Goal: Information Seeking & Learning: Learn about a topic

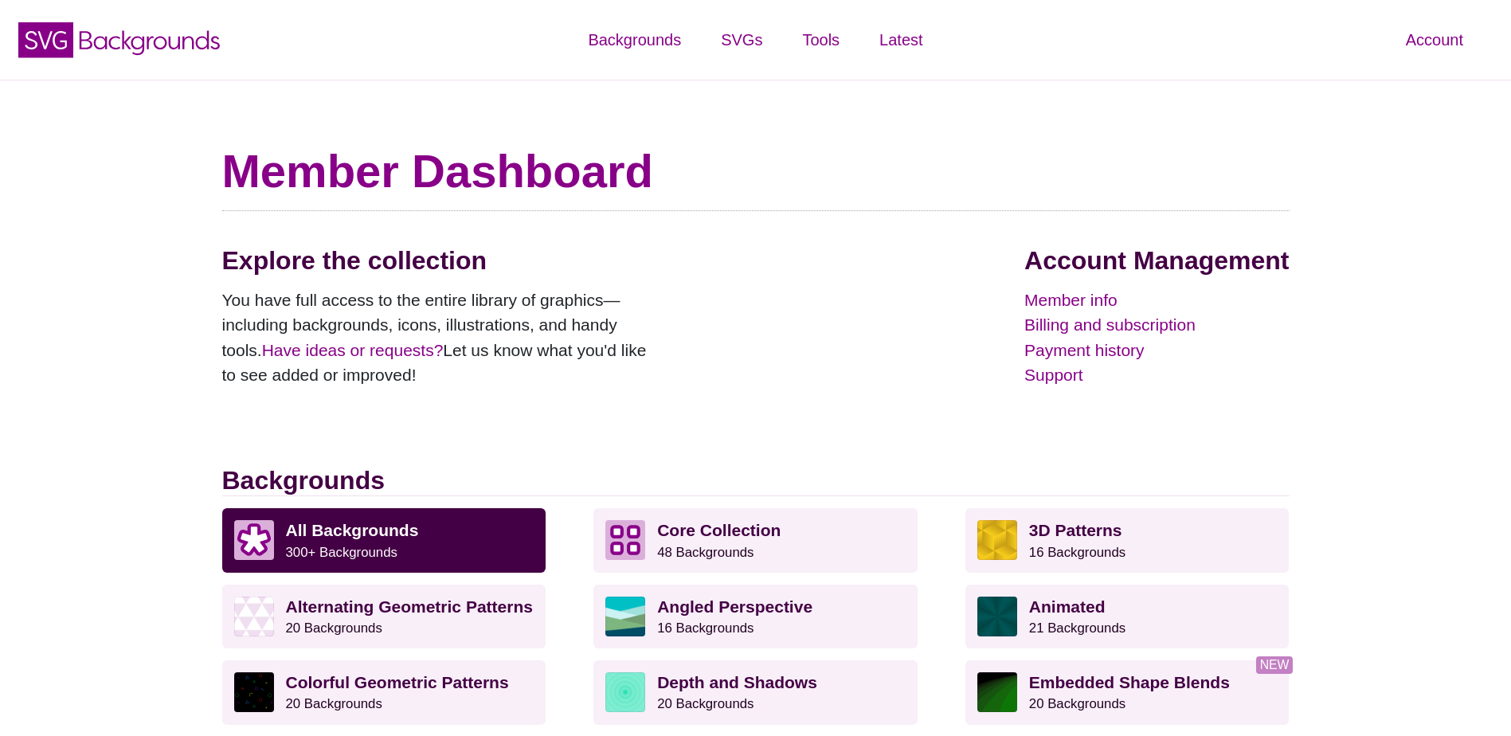
scroll to position [239, 0]
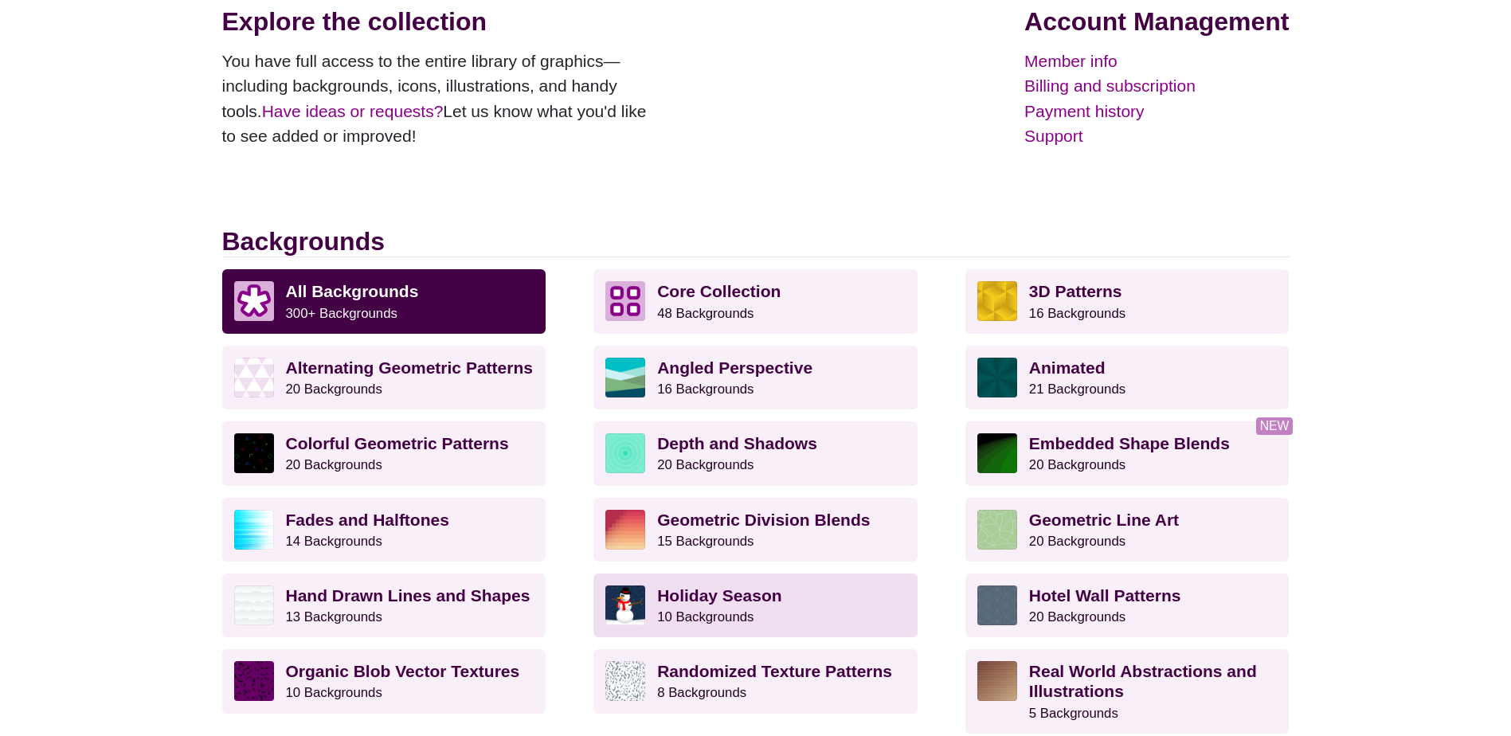
click at [725, 617] on small "10 Backgrounds" at bounding box center [705, 616] width 96 height 15
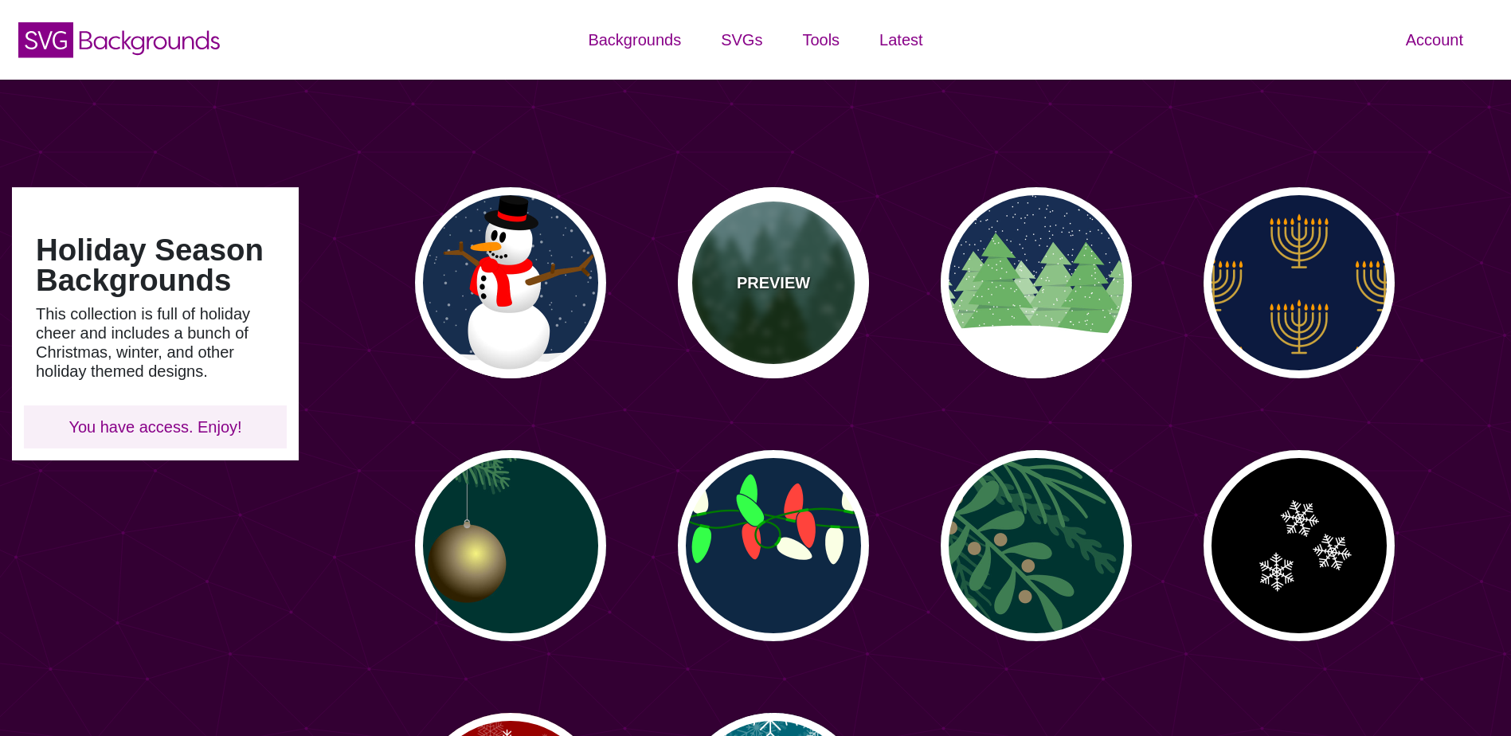
click at [738, 296] on div "PREVIEW" at bounding box center [773, 282] width 191 height 191
type input "#659393"
type input "#002200"
type input "0"
type input "20"
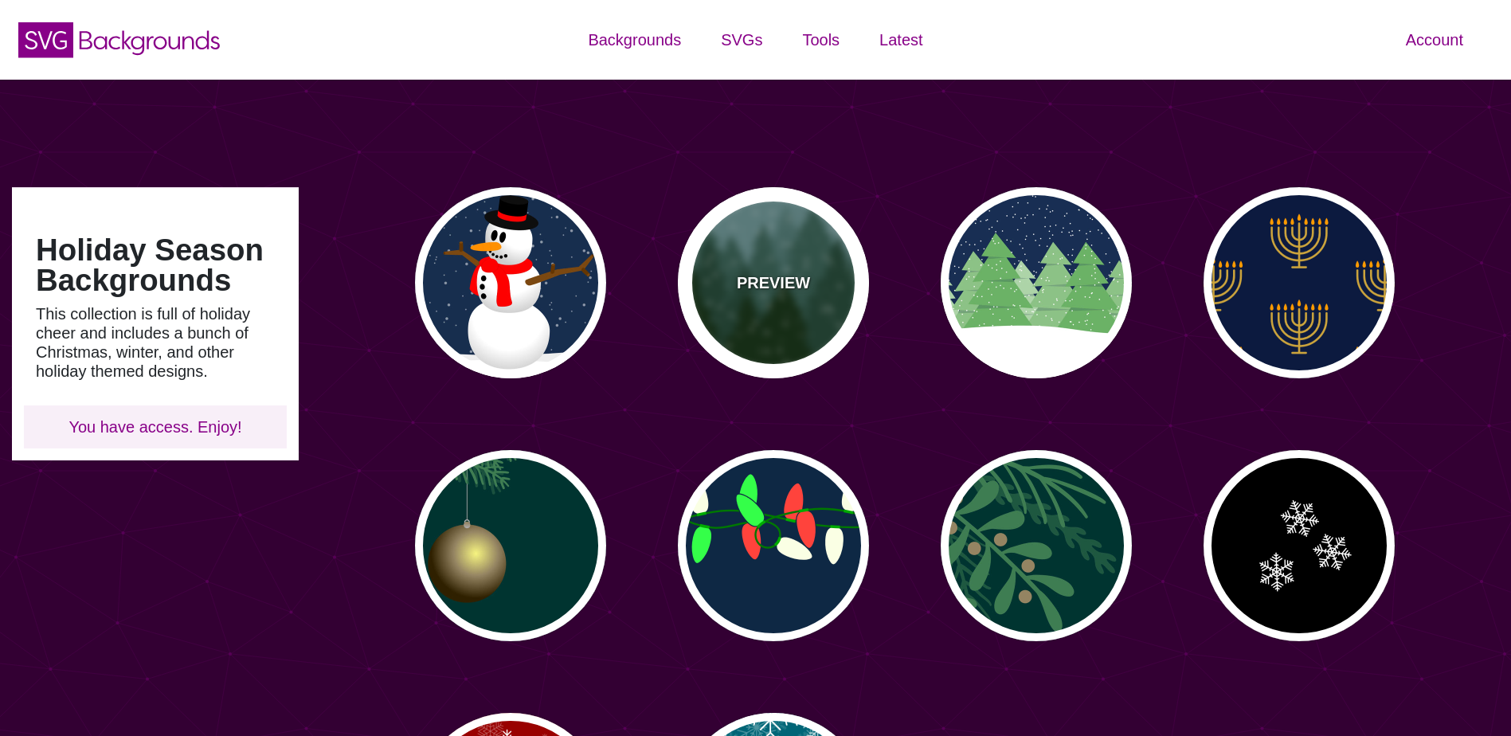
type input "10"
type input "0"
type input "0.25"
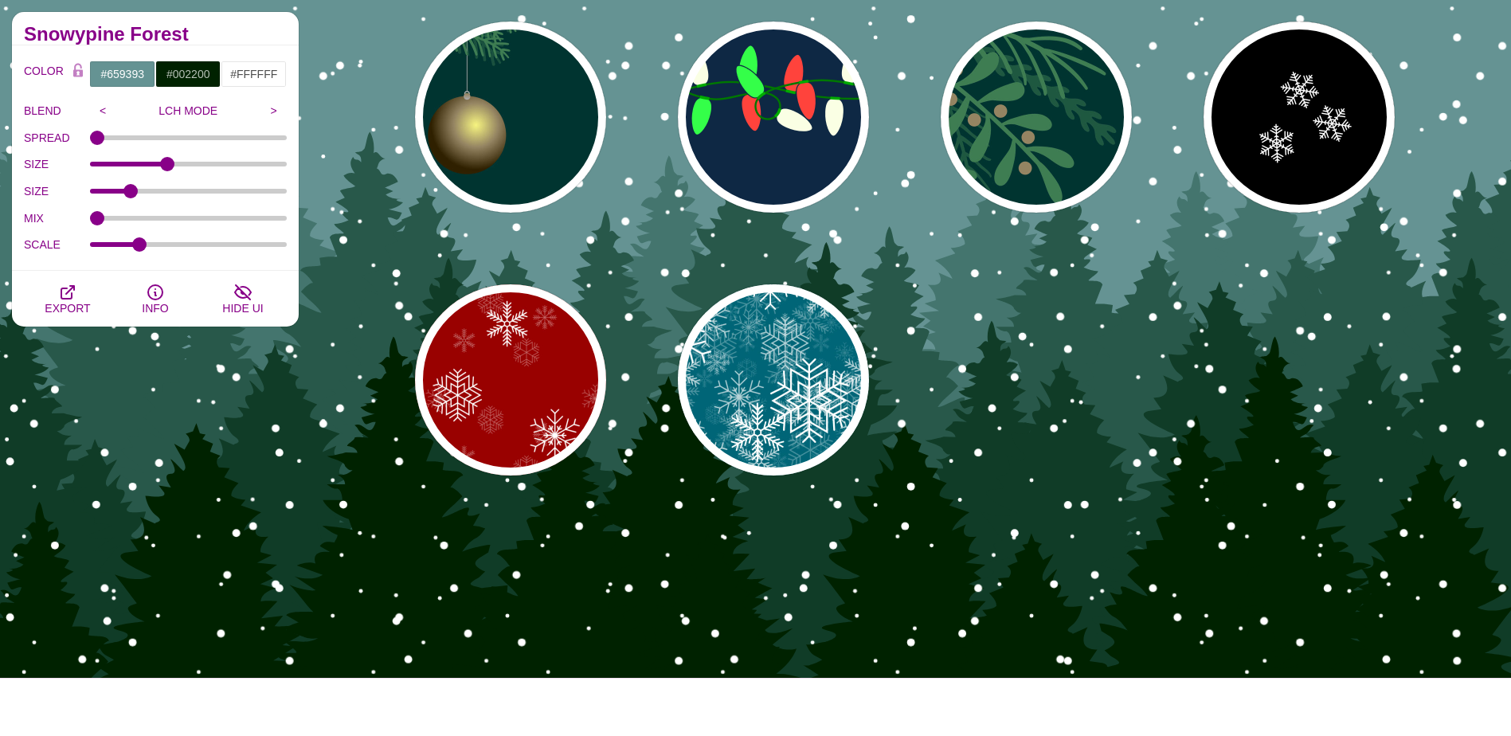
scroll to position [159, 0]
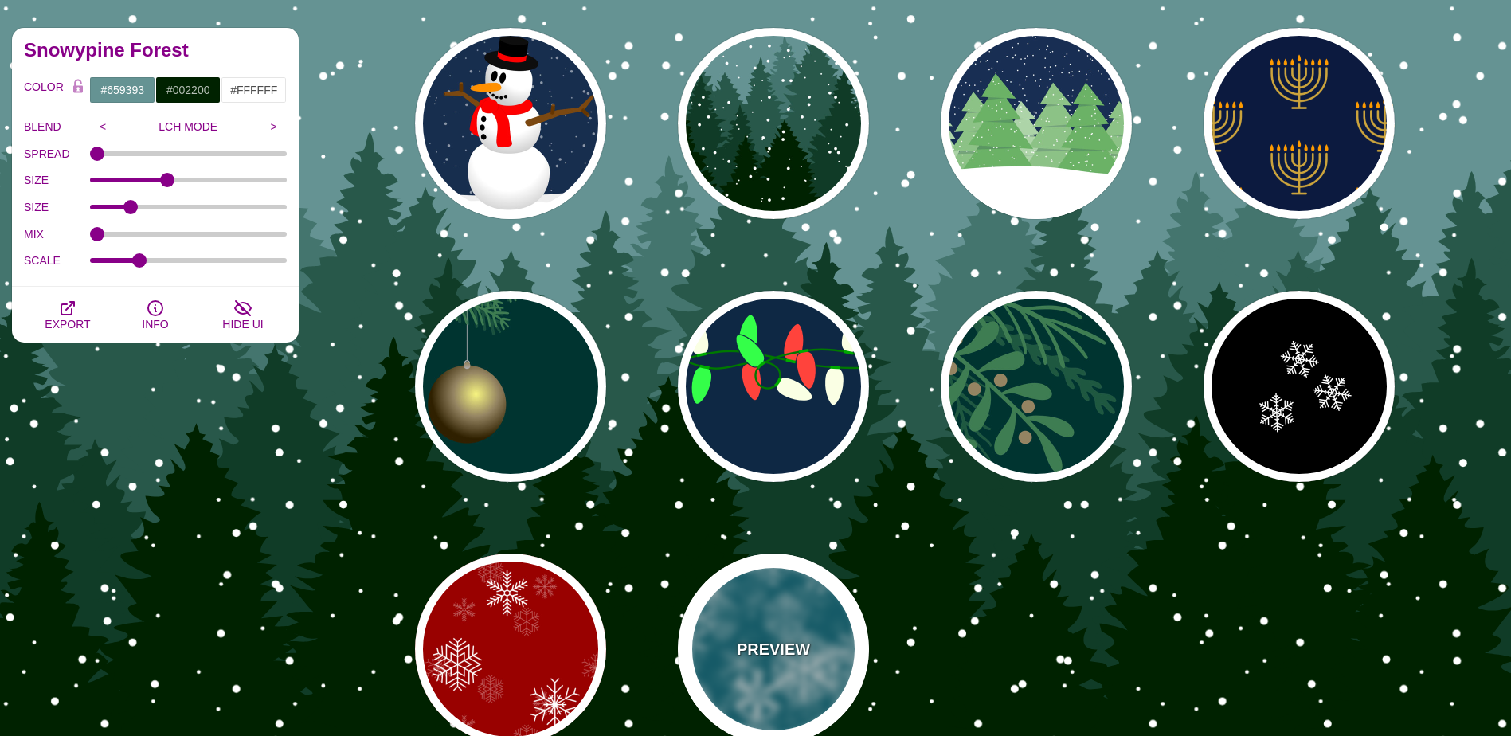
click at [801, 631] on div "PREVIEW" at bounding box center [773, 649] width 191 height 191
type input "#006677"
type input "#FFFFFF"
type input "1"
type input "3"
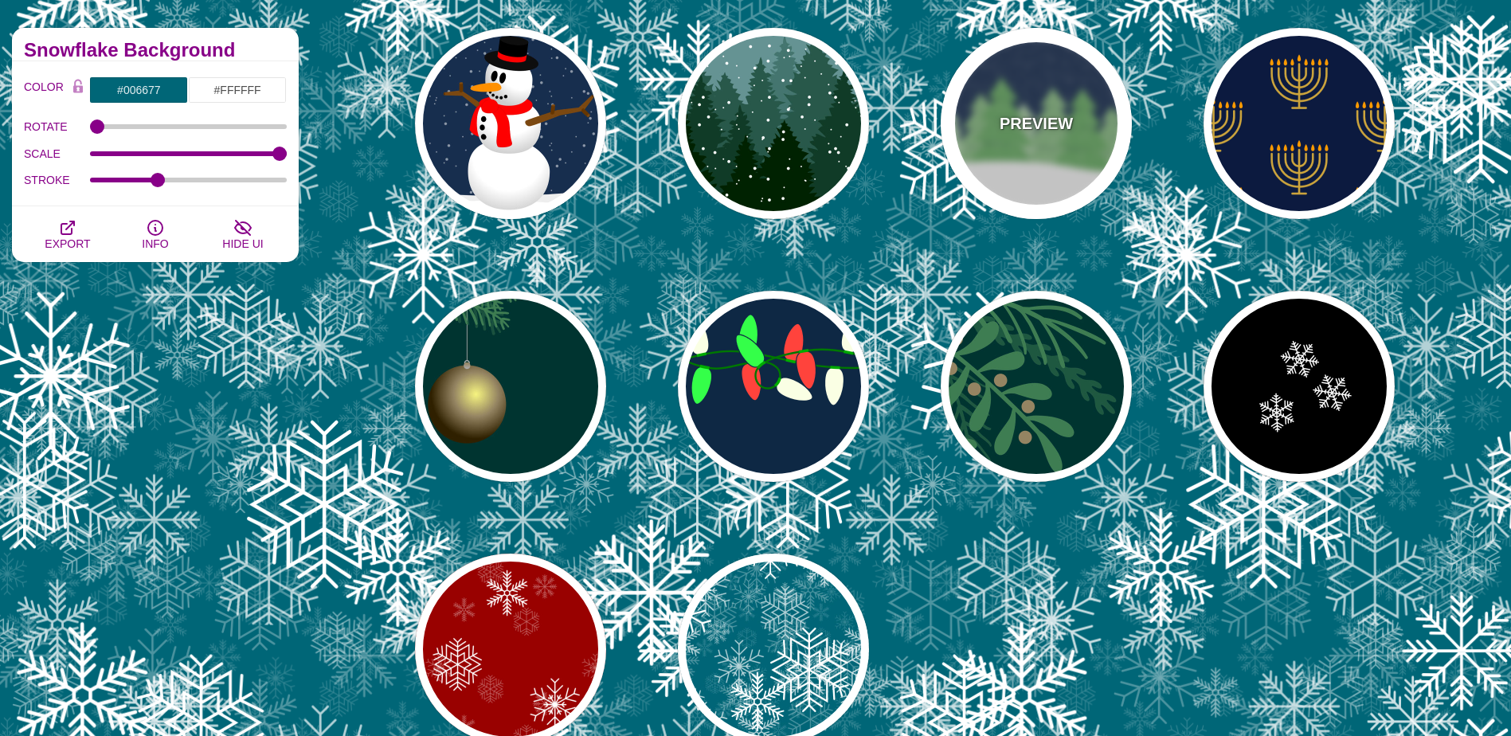
click at [1030, 184] on div "PREVIEW" at bounding box center [1036, 123] width 191 height 191
type input "#182E52"
type input "#6BB166"
type input "0"
type input "15"
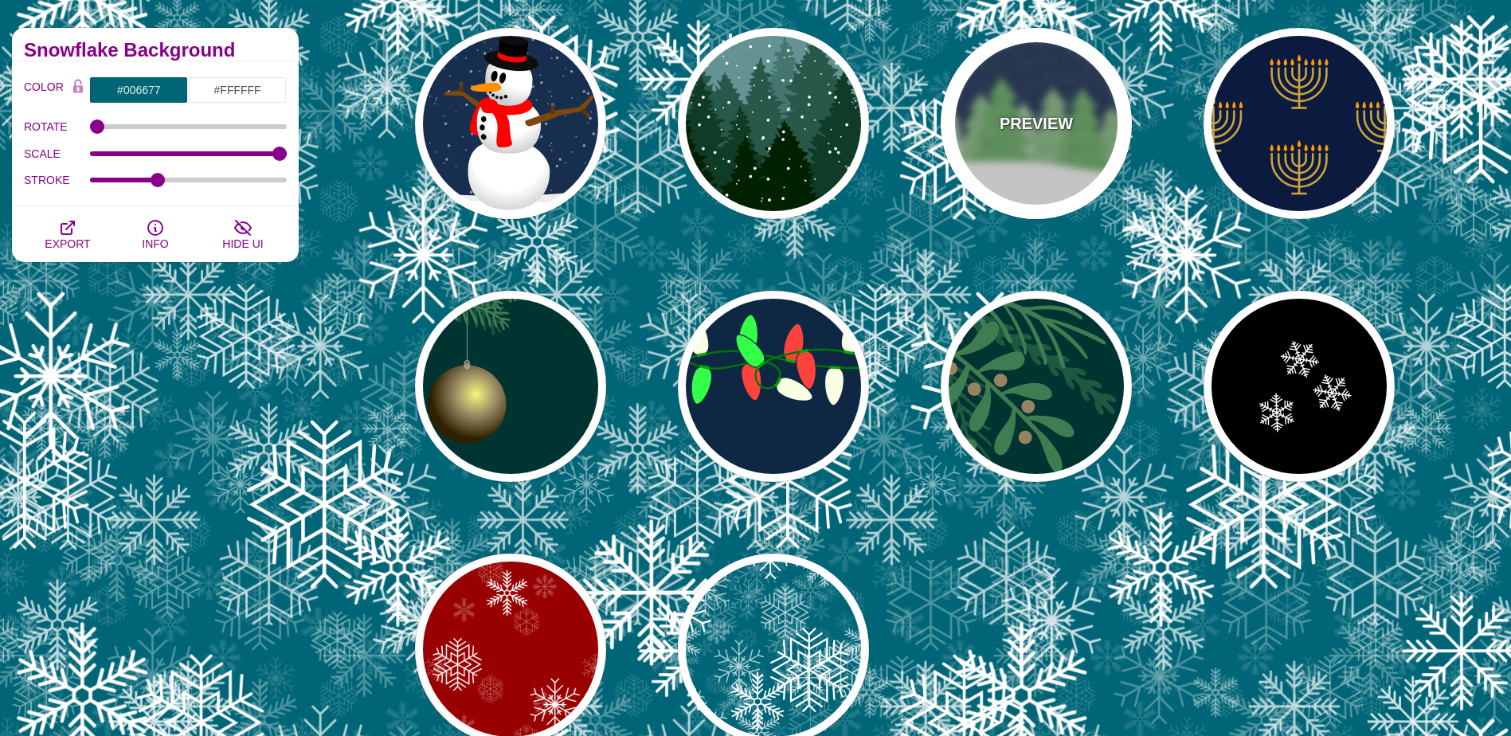
type input "0.2"
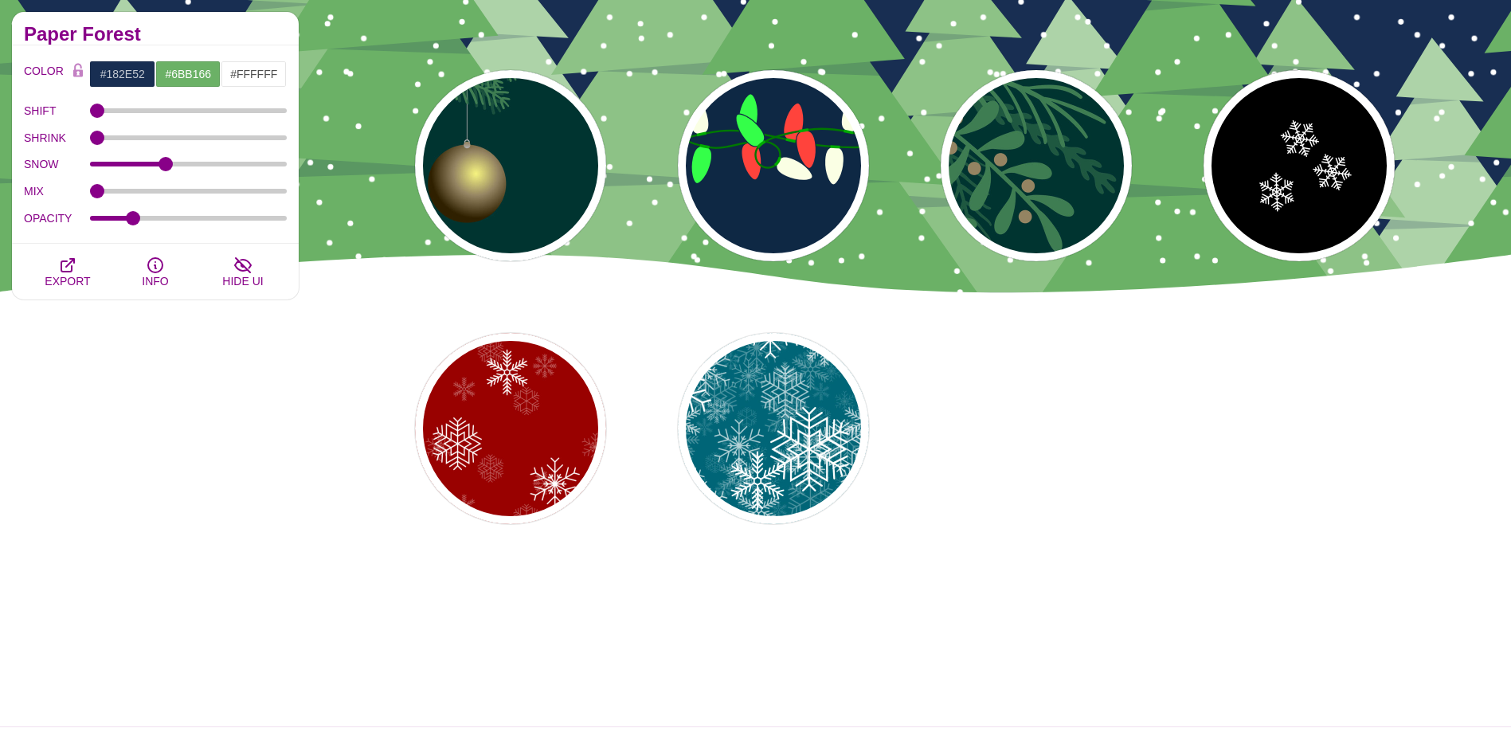
scroll to position [398, 0]
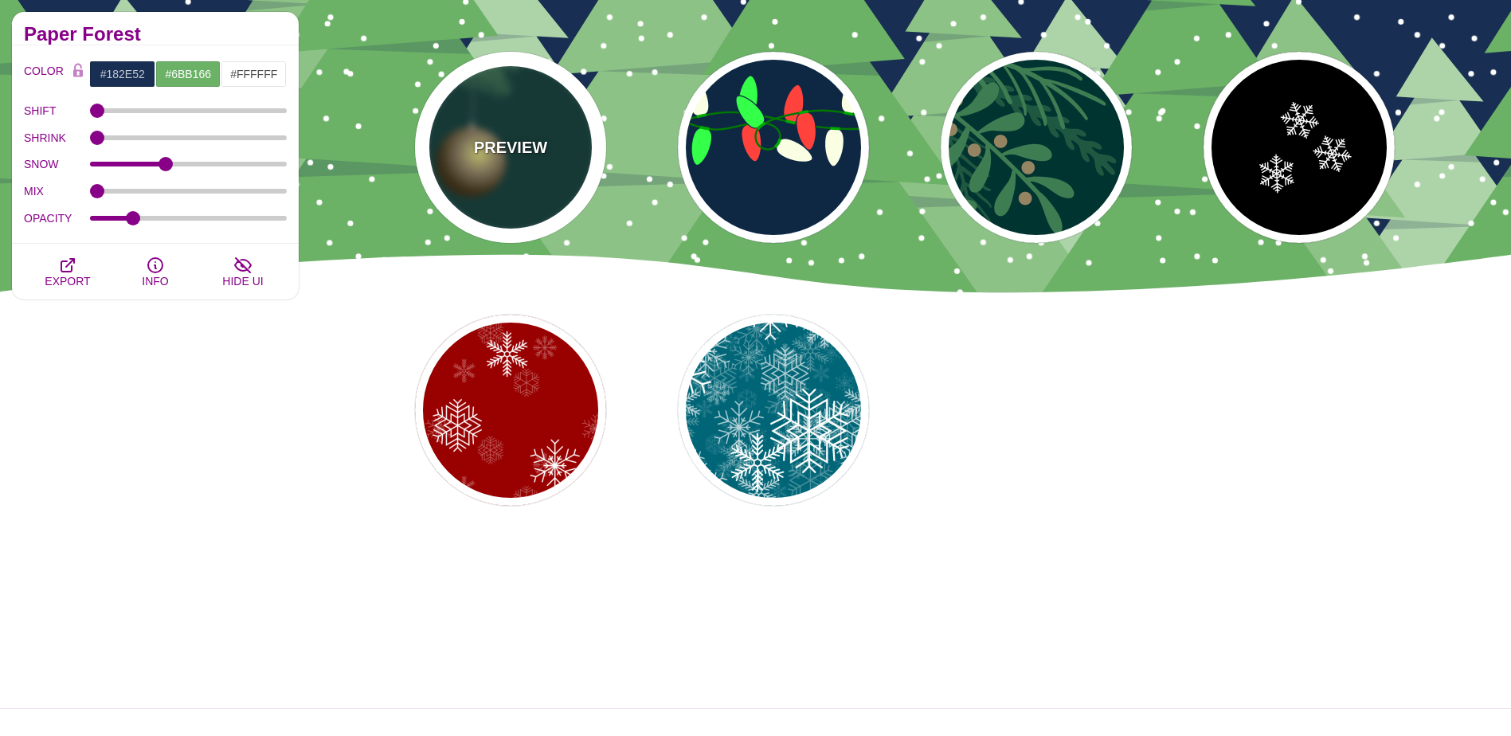
click at [503, 156] on p "PREVIEW" at bounding box center [510, 147] width 73 height 24
type input "#003431"
type input "#3E7C52"
type input "#AAAAAA"
type input "#2F2100"
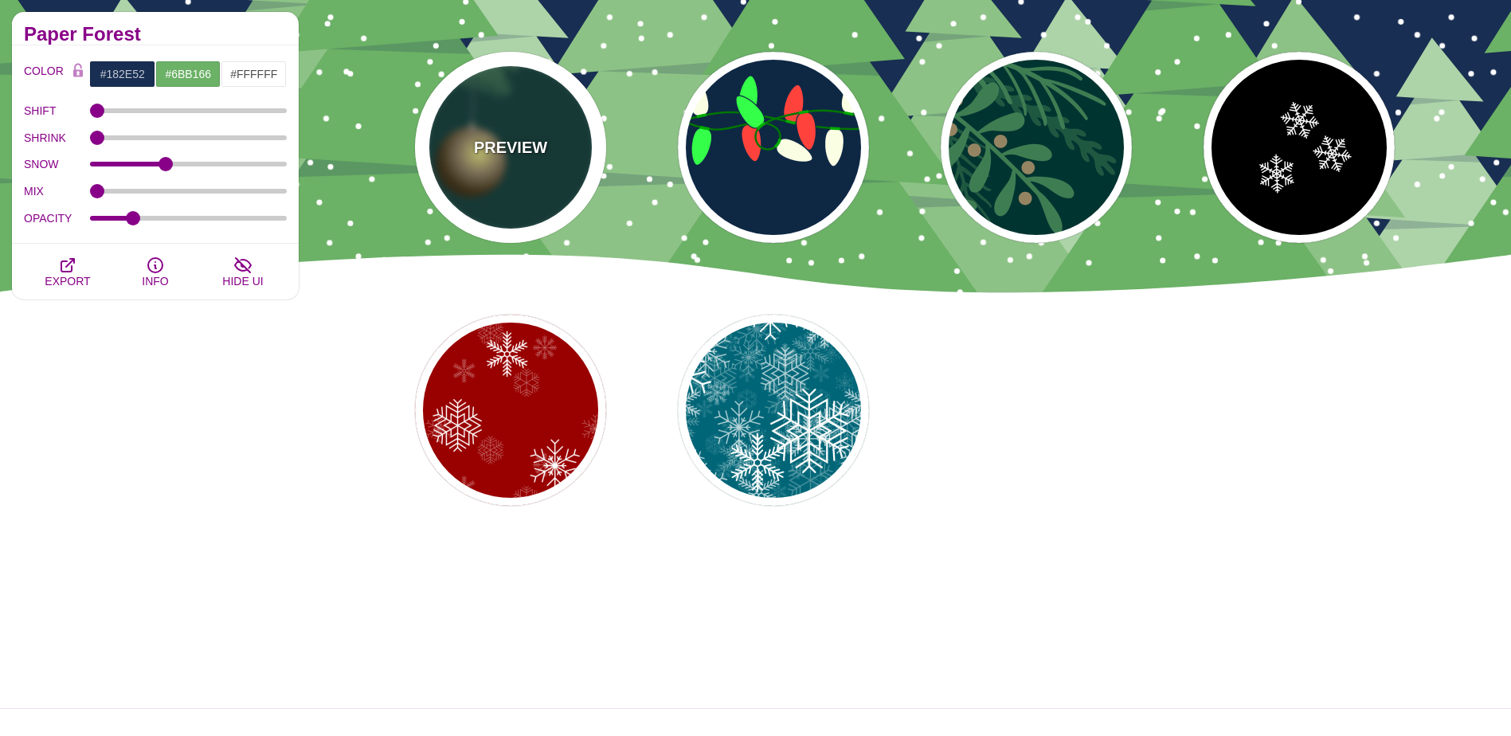
type input "#958462"
type input "#F6F580"
type input "3"
type input "0.4"
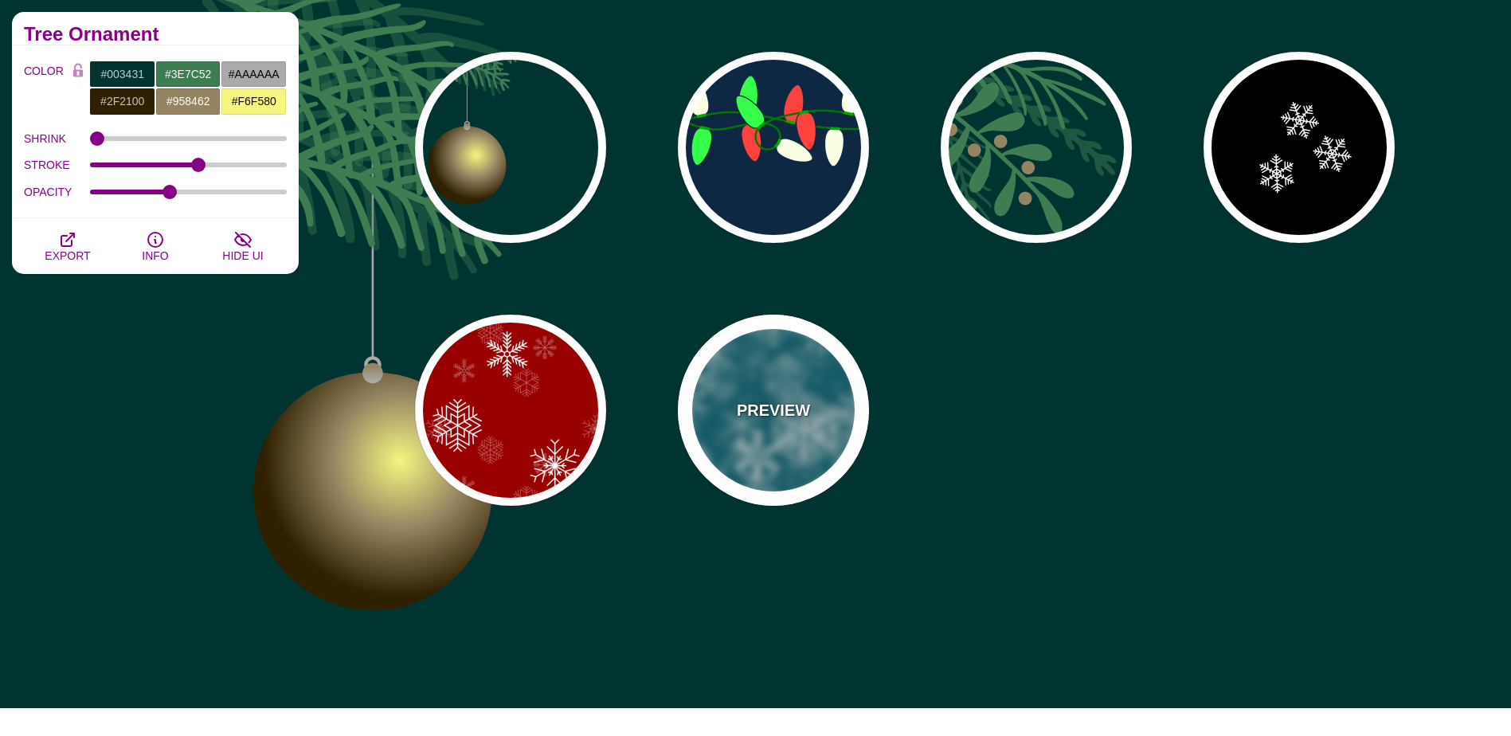
click at [835, 432] on div "PREVIEW" at bounding box center [773, 410] width 191 height 191
type input "#006677"
type input "#FFFFFF"
type input "1"
type input "3"
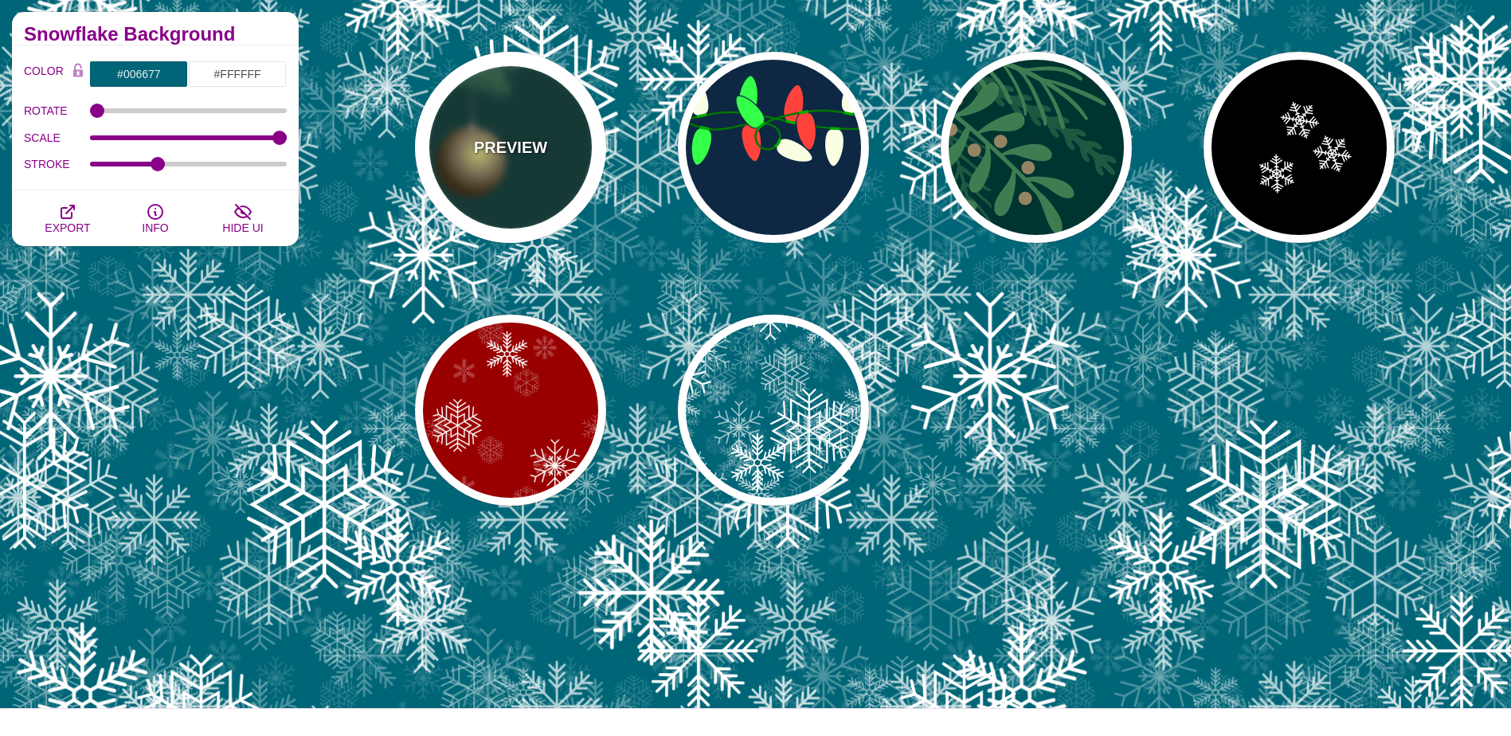
click at [556, 177] on div "PREVIEW" at bounding box center [510, 147] width 191 height 191
type input "#003431"
type input "#3E7C52"
type input "3"
type input "0.4"
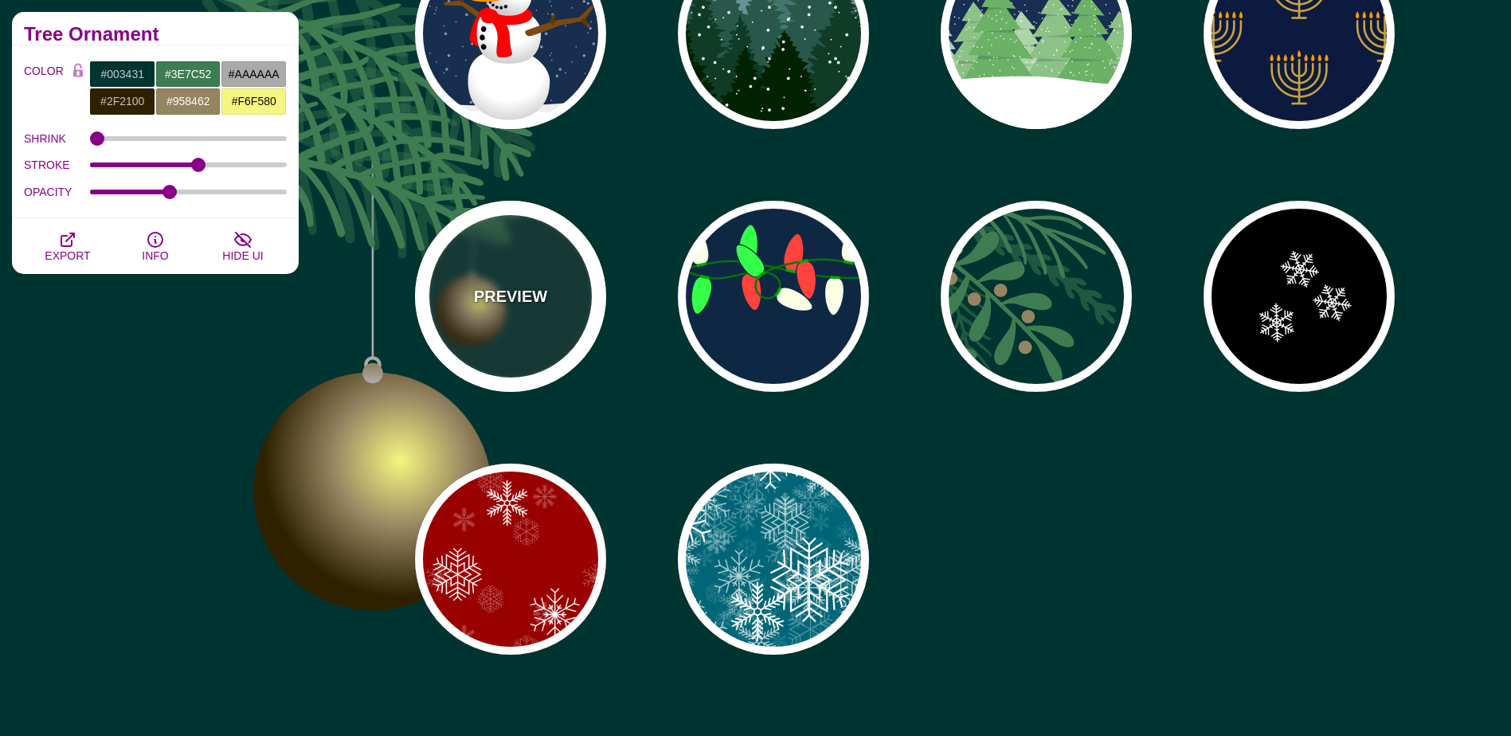
scroll to position [0, 0]
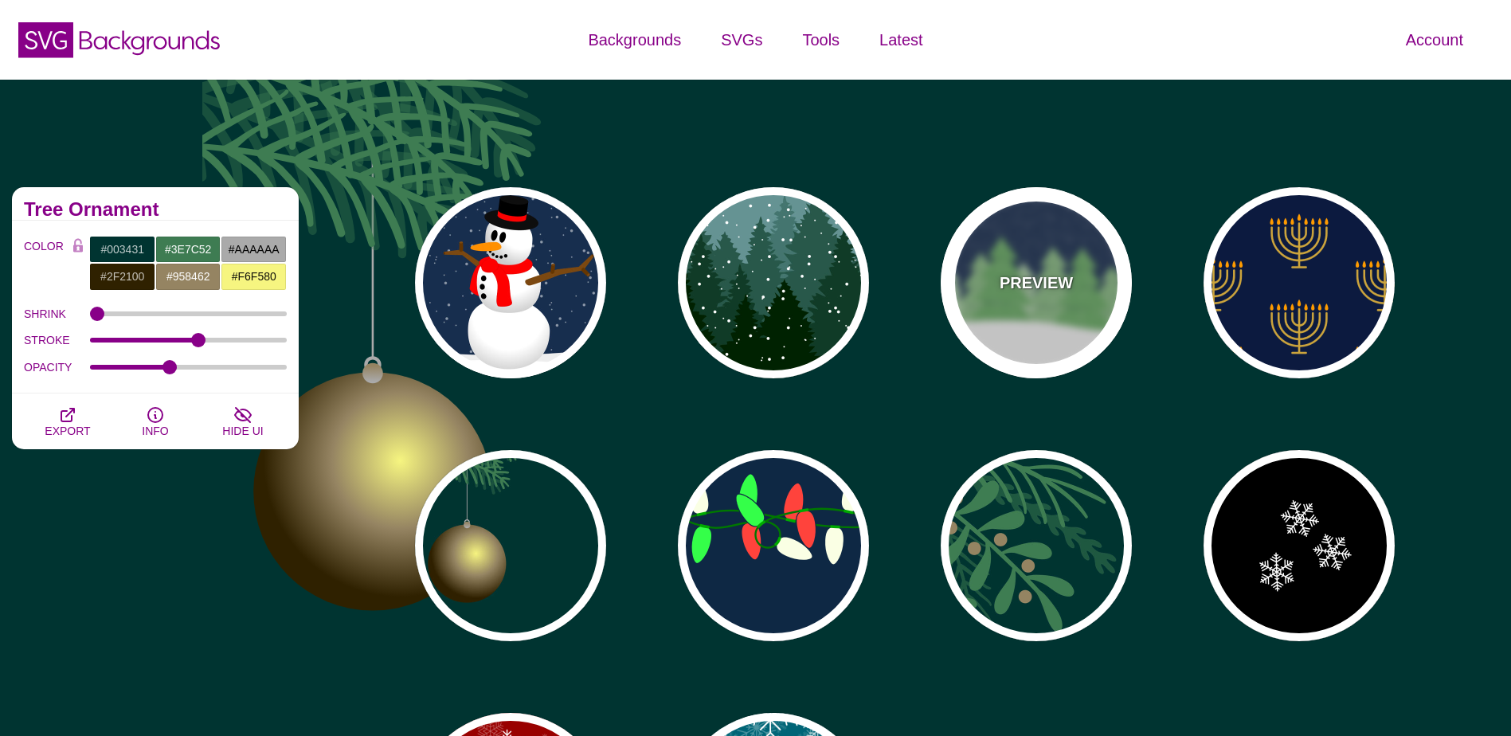
click at [1040, 300] on div "PREVIEW" at bounding box center [1036, 282] width 191 height 191
type input "#182E52"
type input "#6BB166"
type input "#FFFFFF"
type input "0"
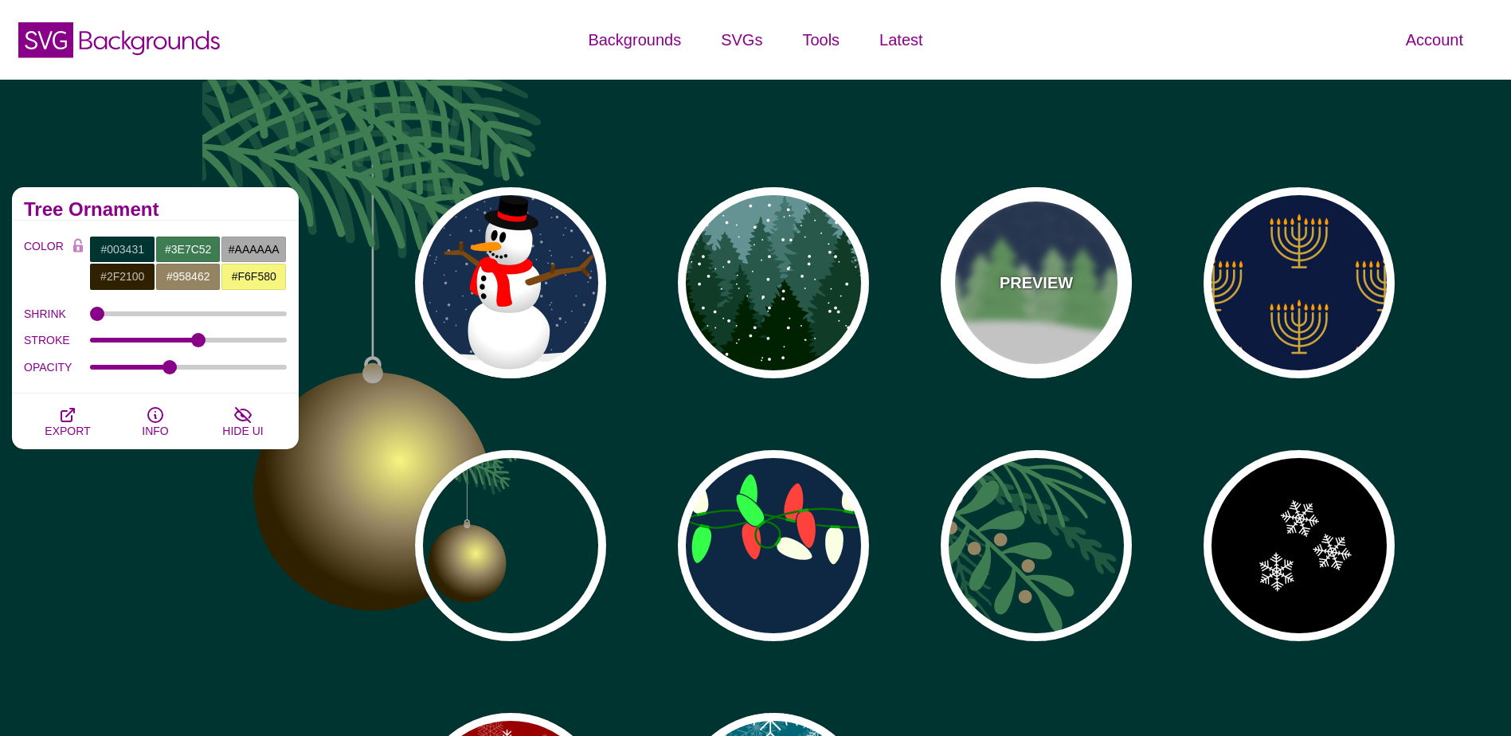
type input "15"
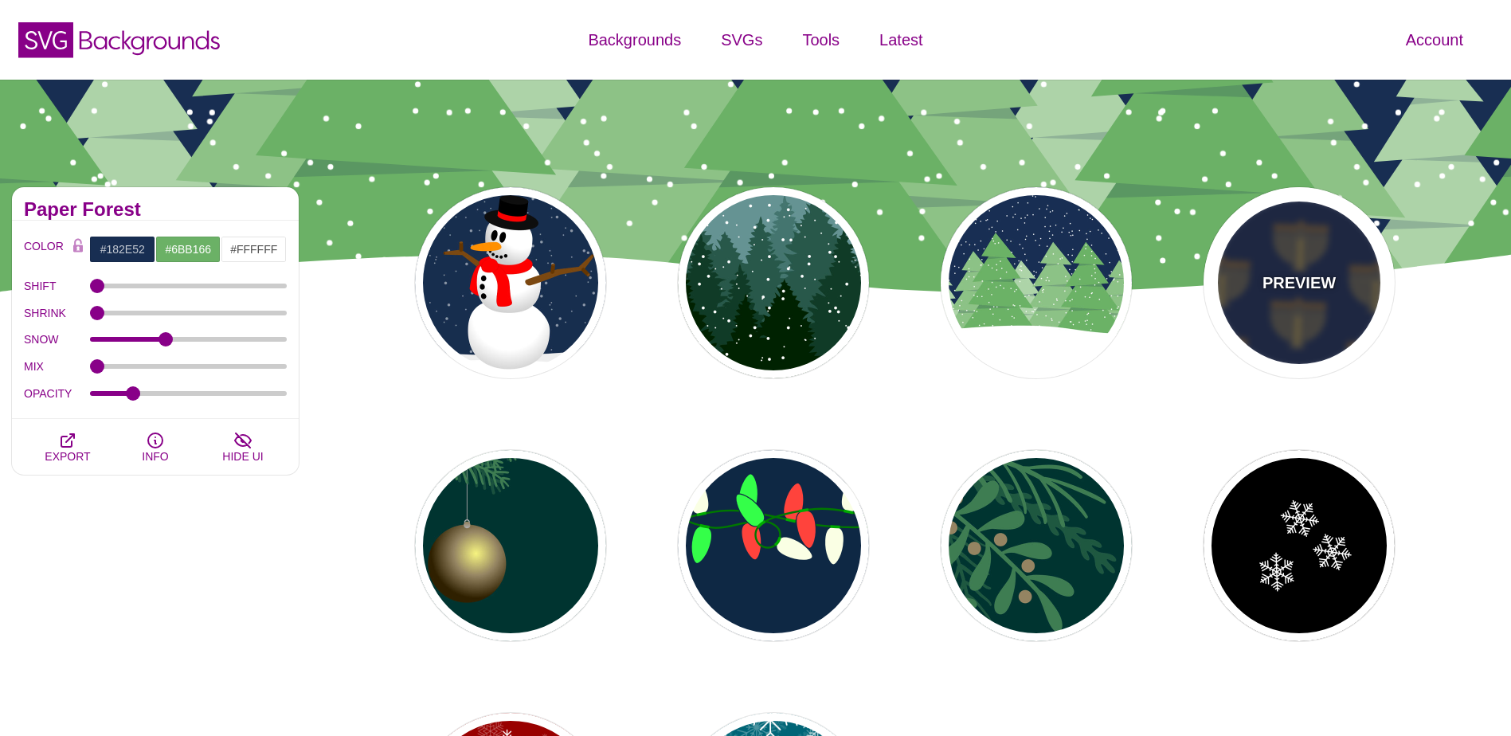
click at [1310, 307] on div "PREVIEW" at bounding box center [1299, 282] width 191 height 191
type input "#0C1A3F"
type input "#CCA43C"
type input "#FF9B00"
type input "0.2"
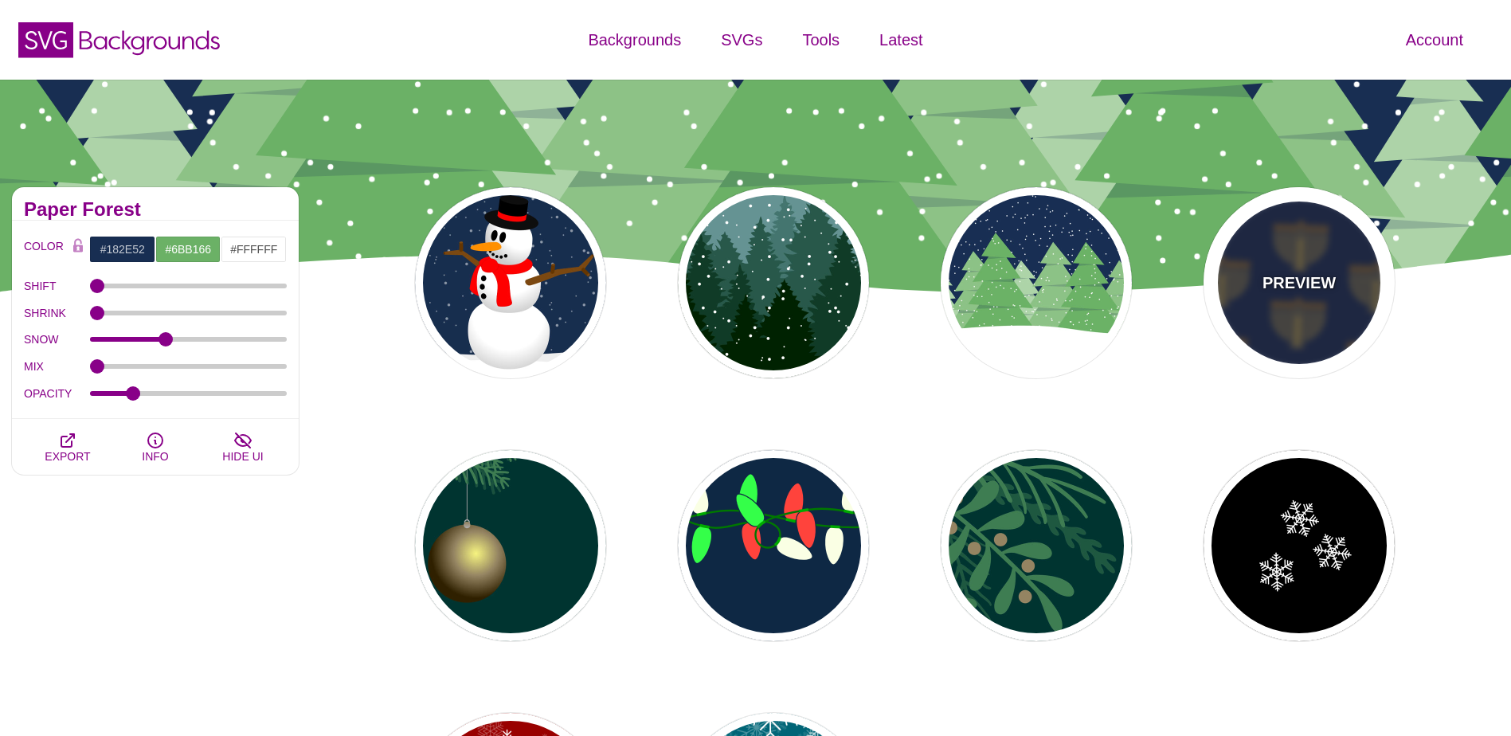
type input "0"
type input "3"
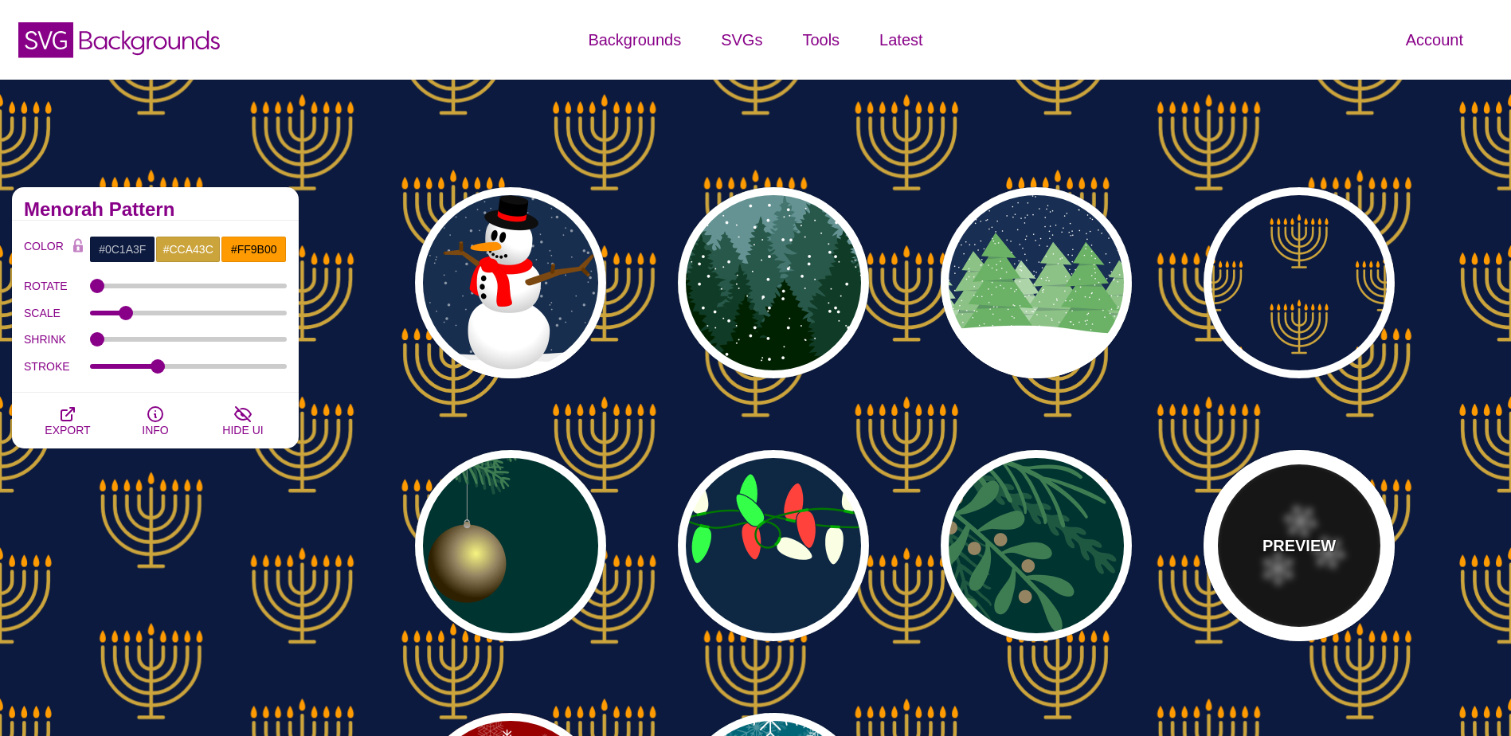
click at [1322, 542] on p "PREVIEW" at bounding box center [1299, 546] width 73 height 24
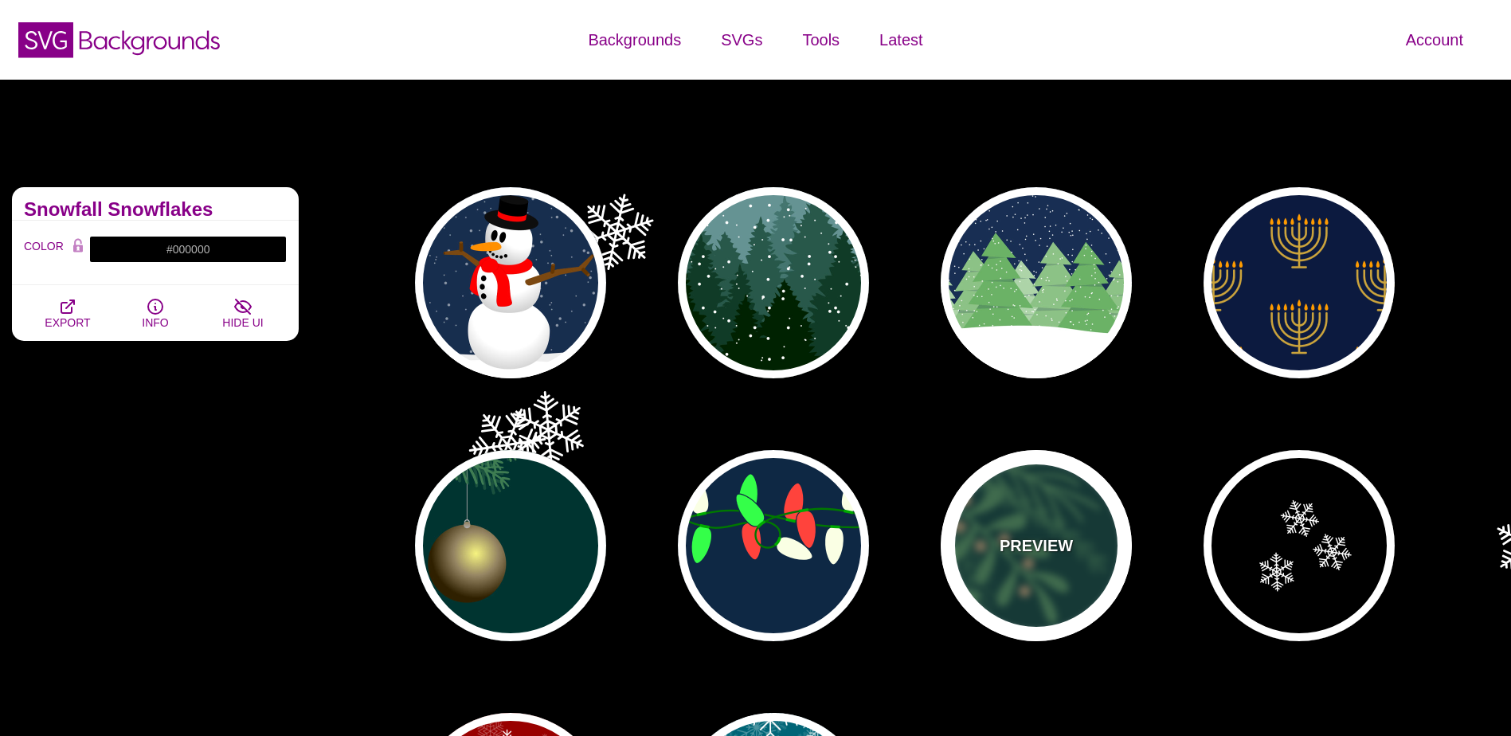
click at [1048, 581] on div "PREVIEW" at bounding box center [1036, 545] width 191 height 191
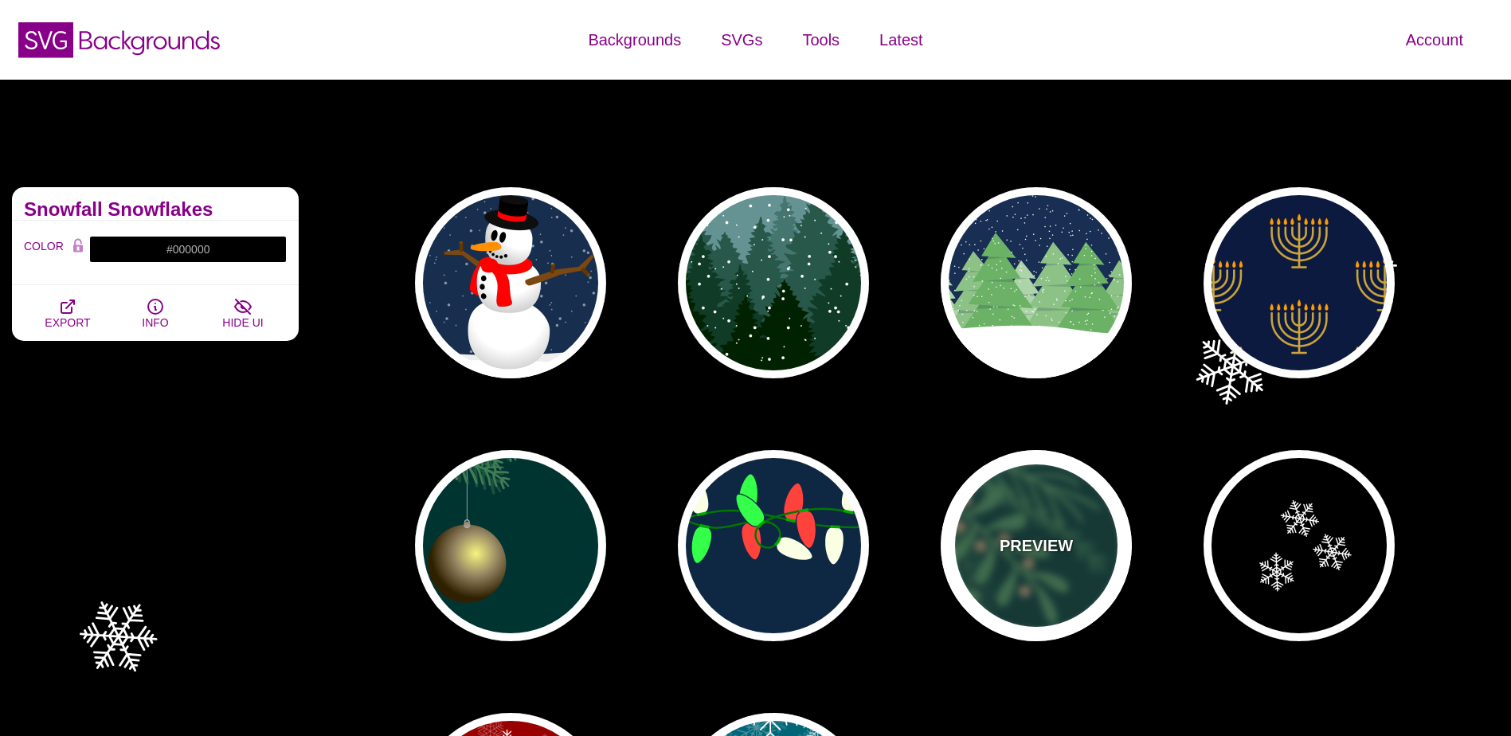
type input "#003431"
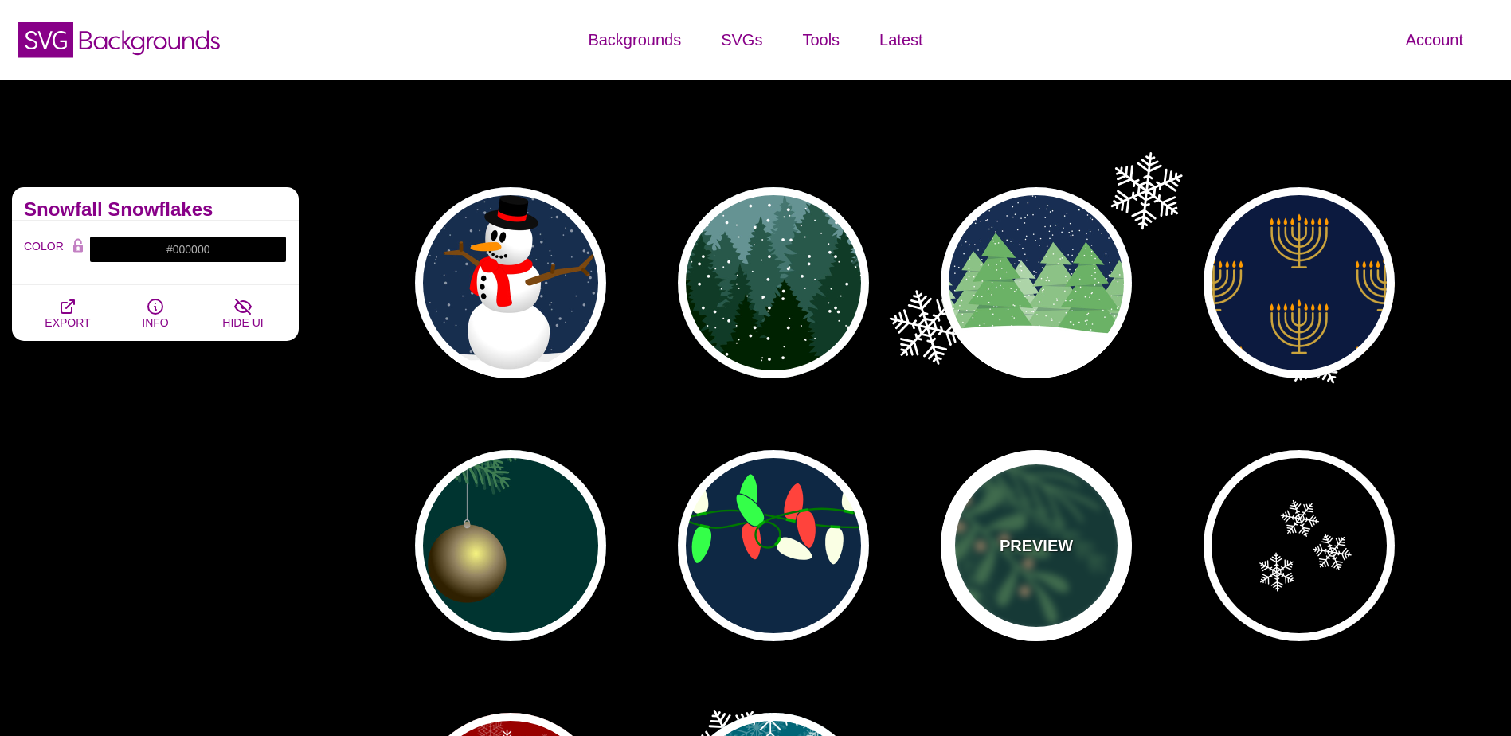
type input "#3E7C52"
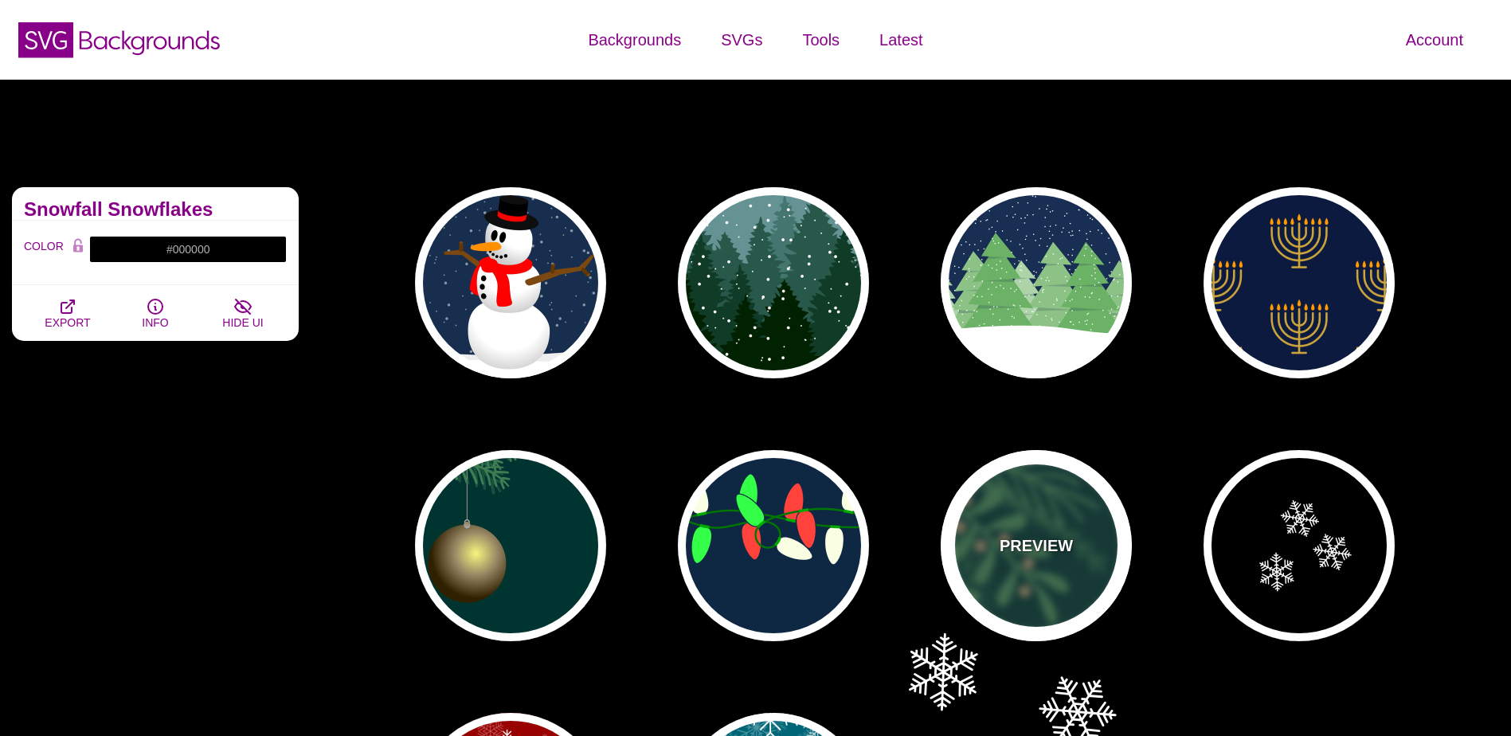
type input "#958462"
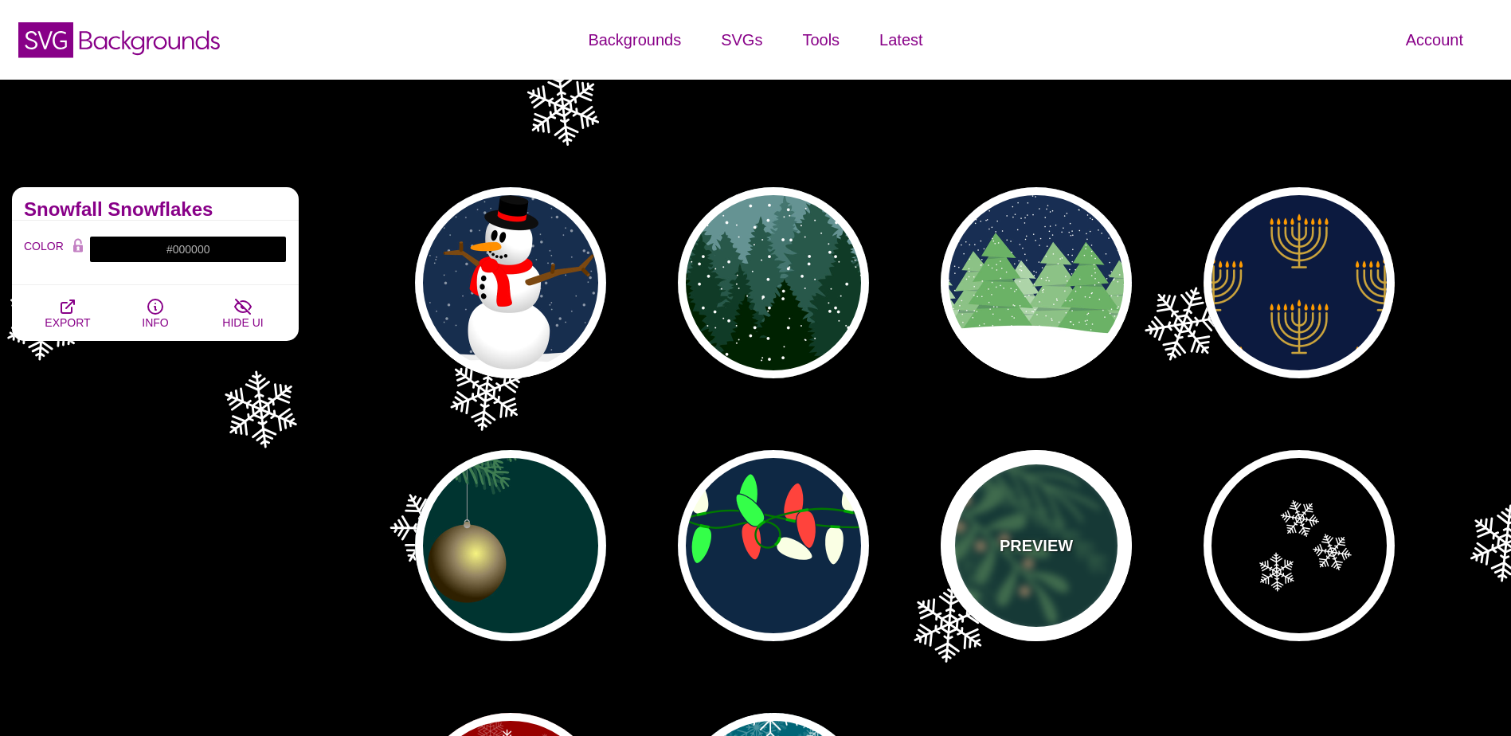
type input "0.5"
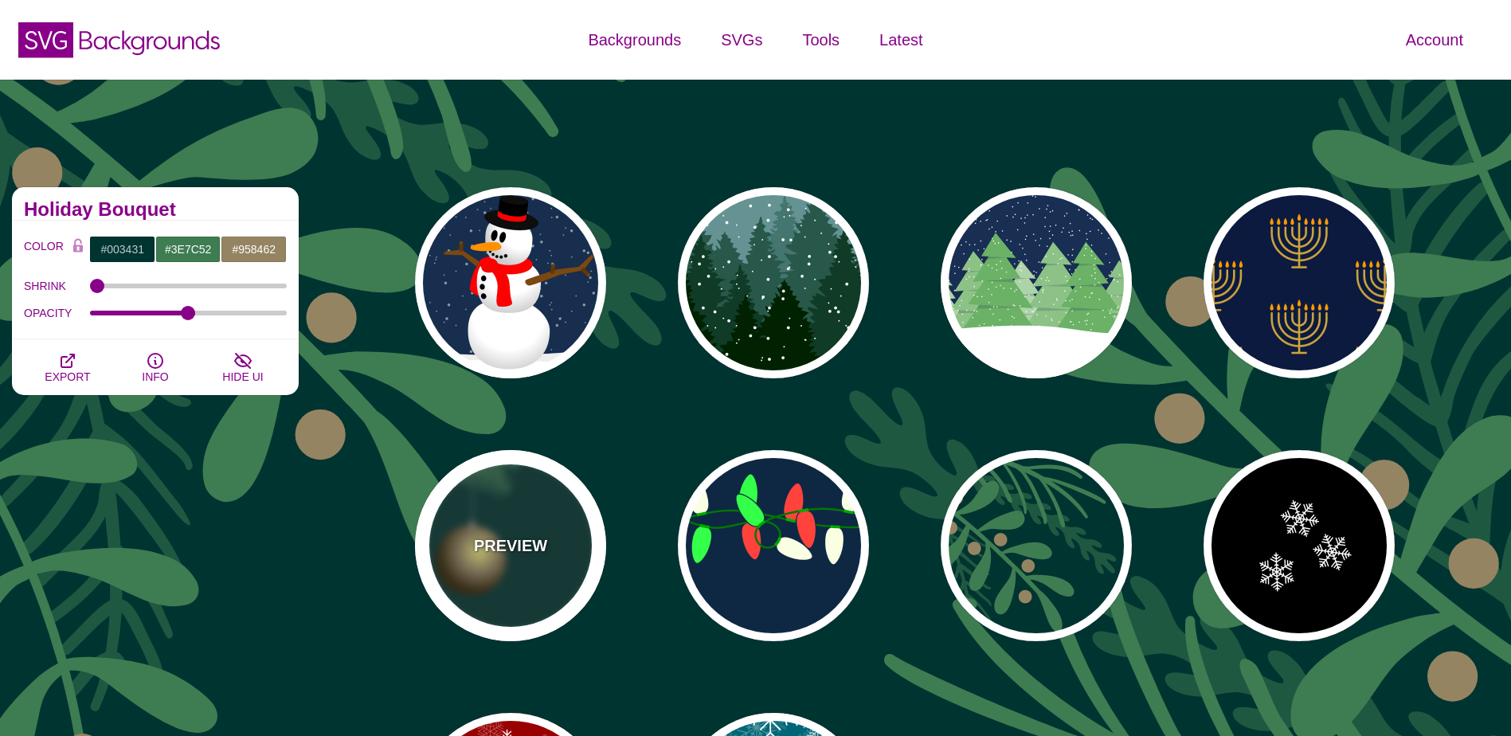
click at [532, 569] on div "PREVIEW" at bounding box center [510, 545] width 191 height 191
type input "#AAAAAA"
type input "3"
type input "0.4"
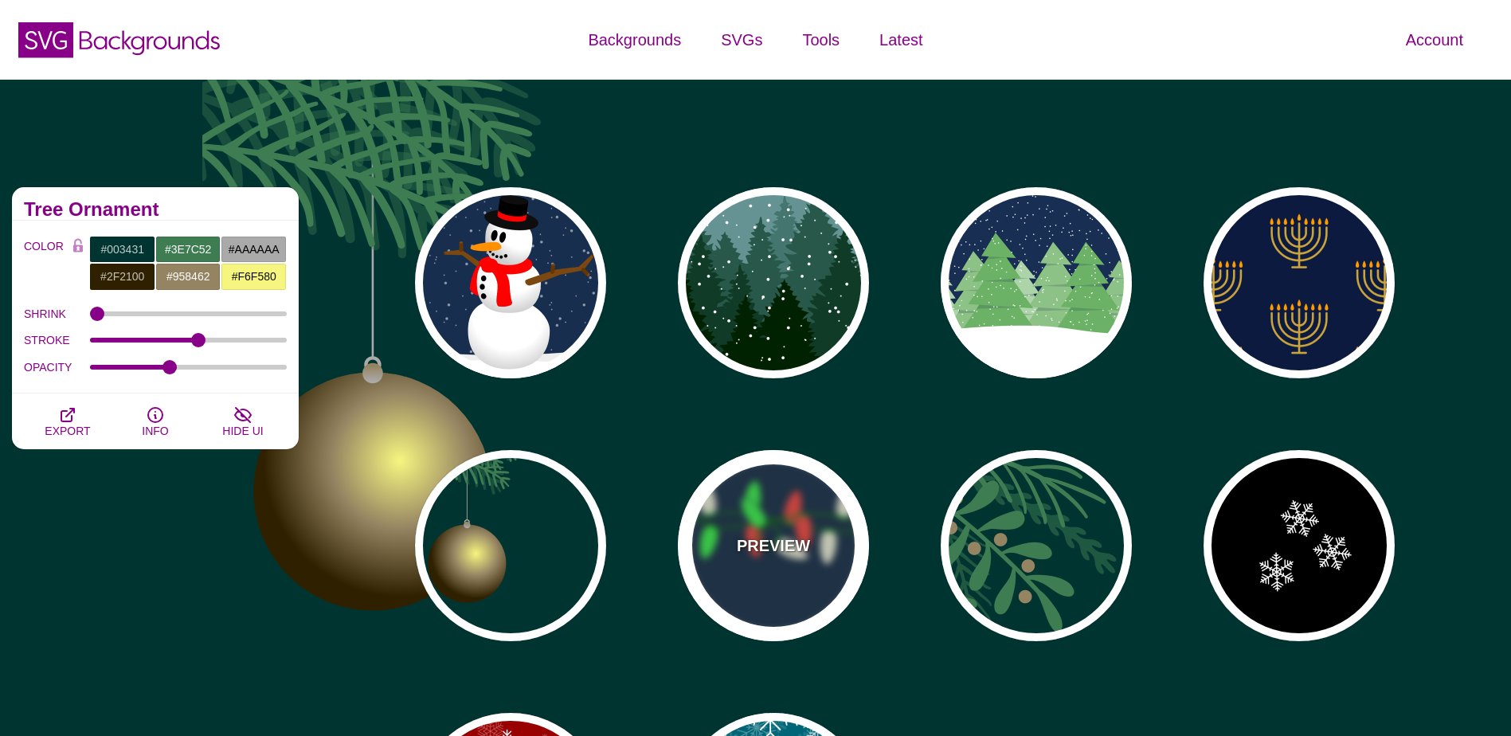
click at [796, 593] on div "PREVIEW" at bounding box center [773, 545] width 191 height 191
type input "#0E2844"
type input "#007800"
type input "#00AA00"
type input "#FAFFE4"
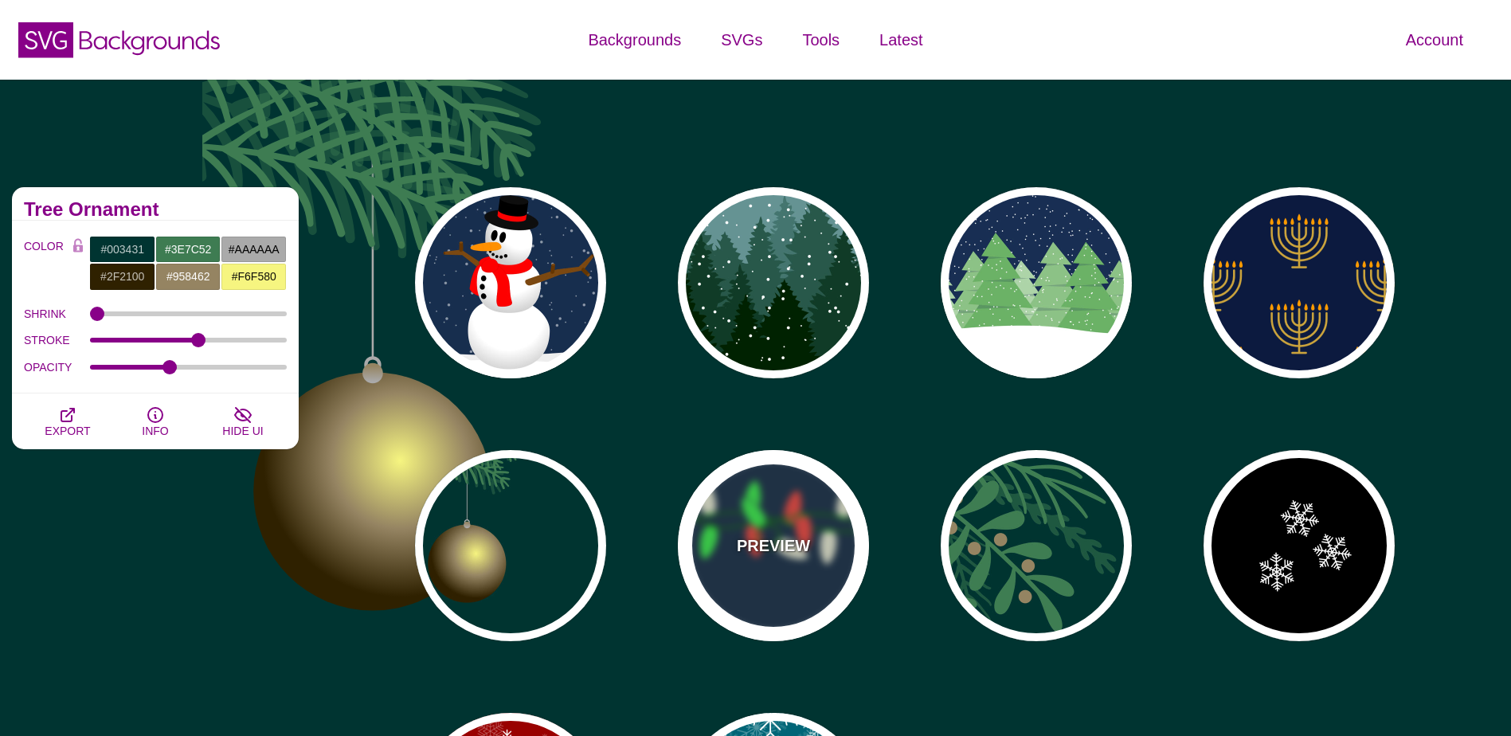
type input "#34FF49"
type input "#FF433C"
type input "2"
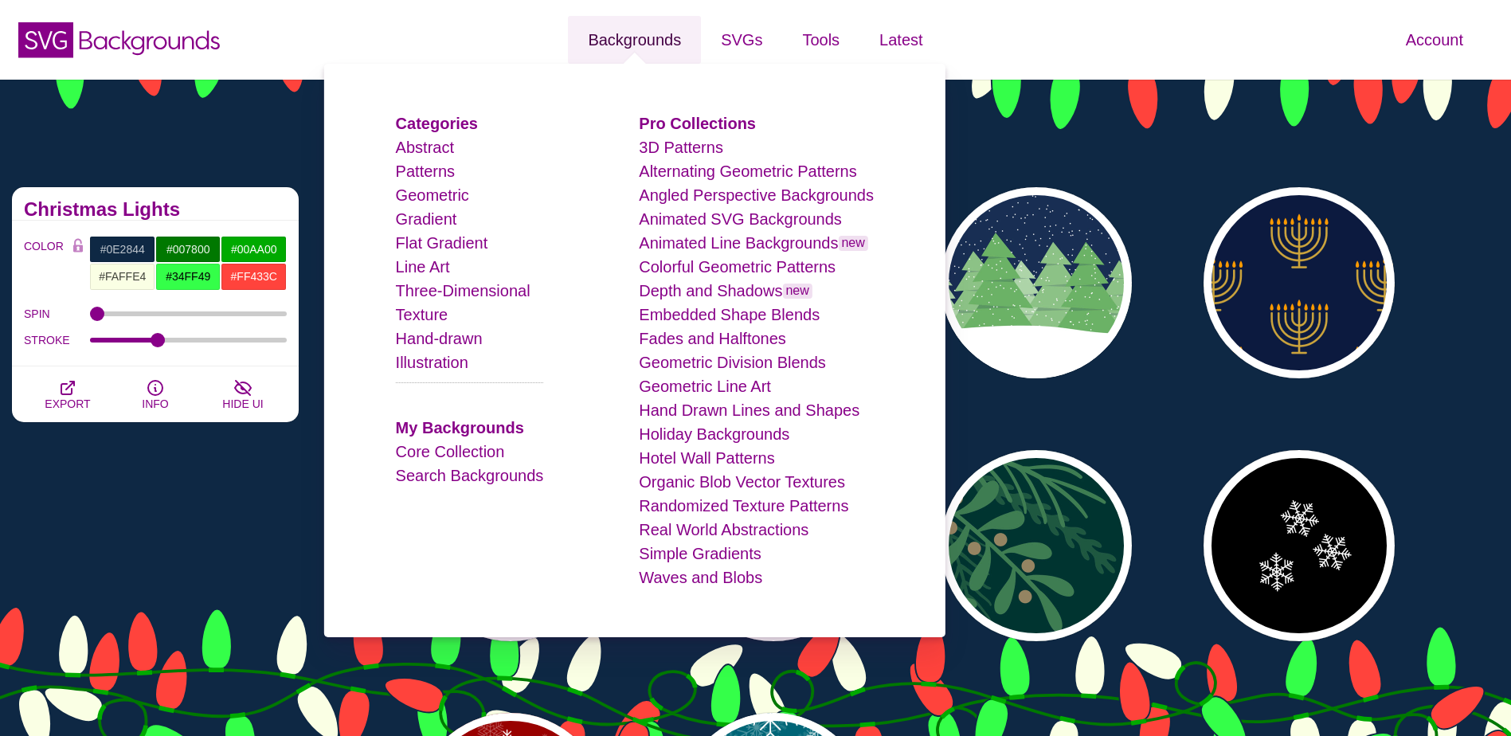
click at [632, 43] on link "Backgrounds" at bounding box center [634, 40] width 133 height 48
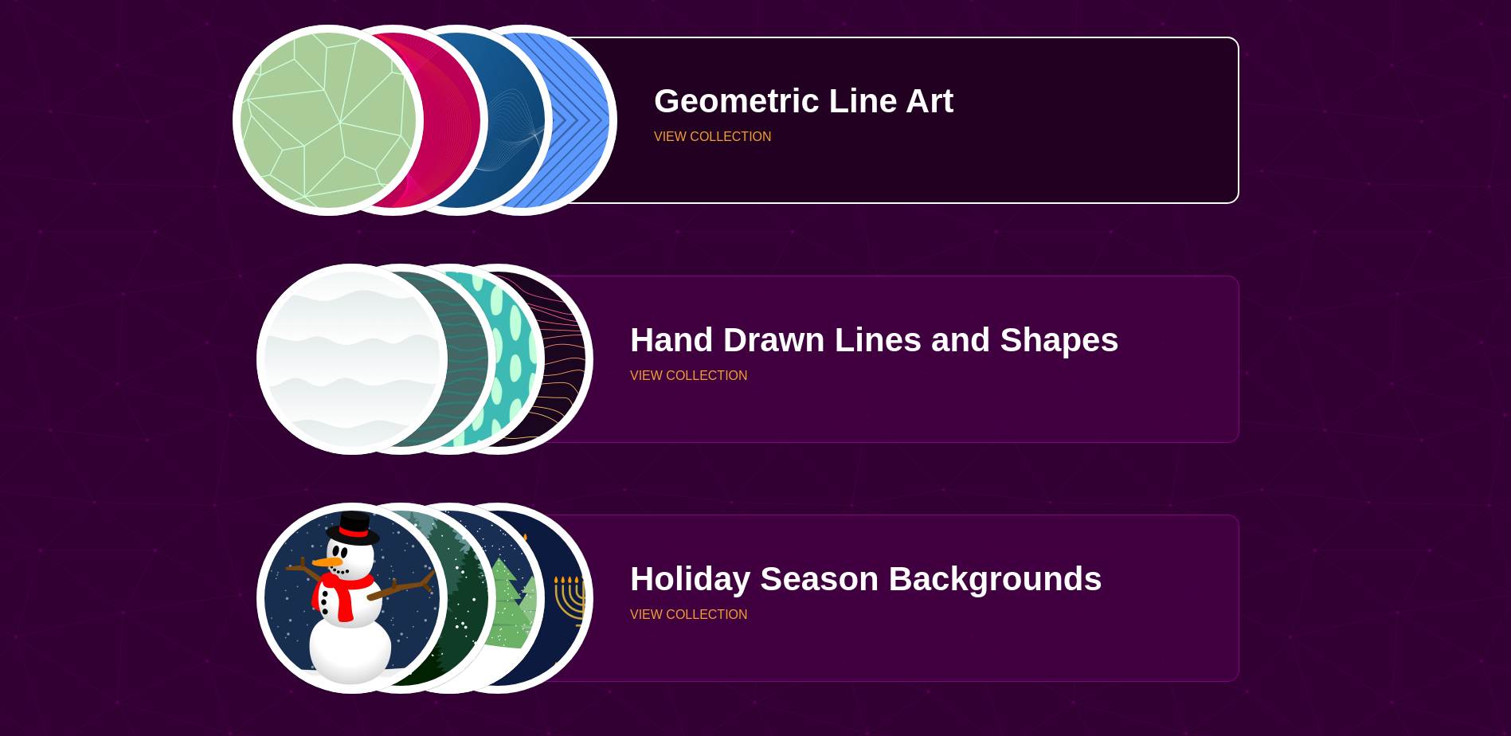
scroll to position [3585, 0]
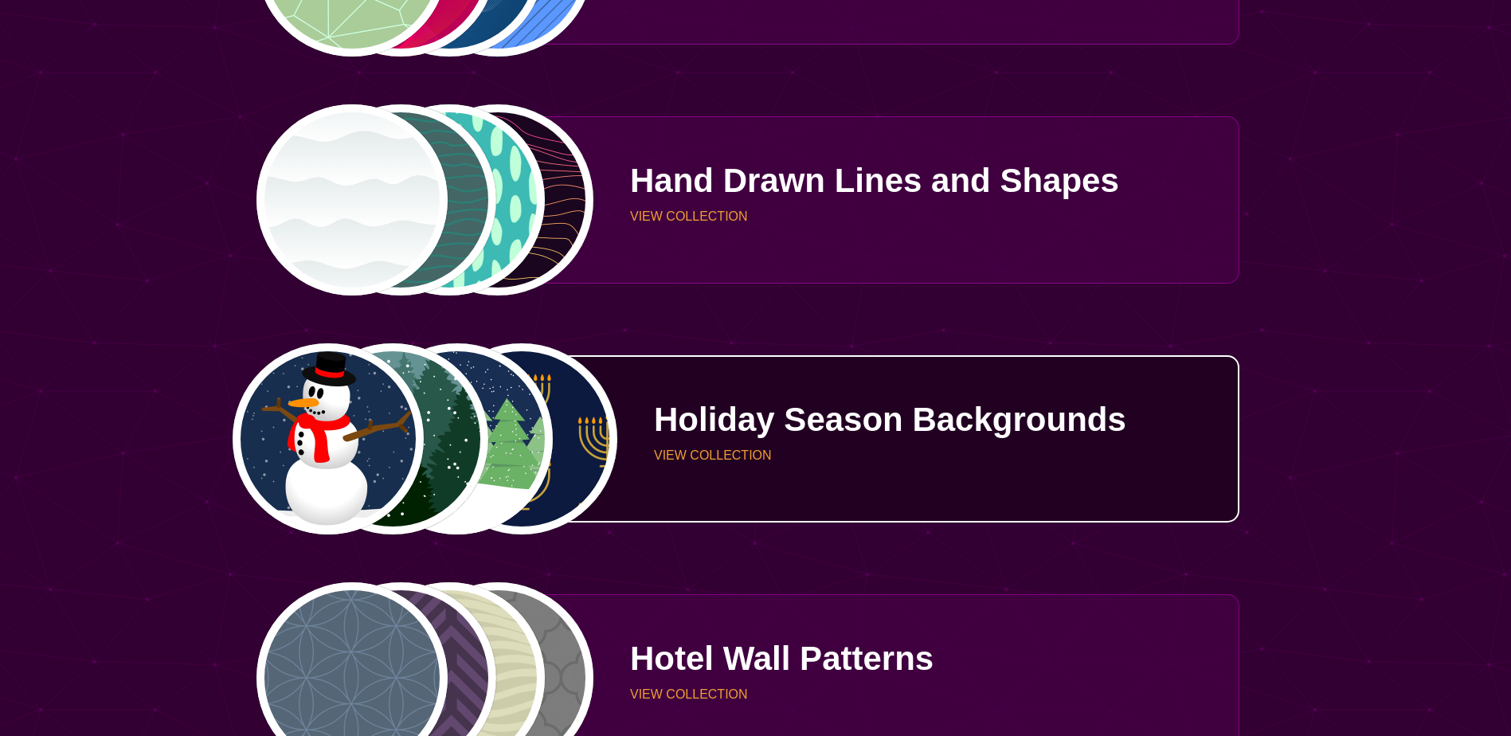
click at [923, 435] on p "Holiday Season Backgrounds" at bounding box center [941, 419] width 574 height 33
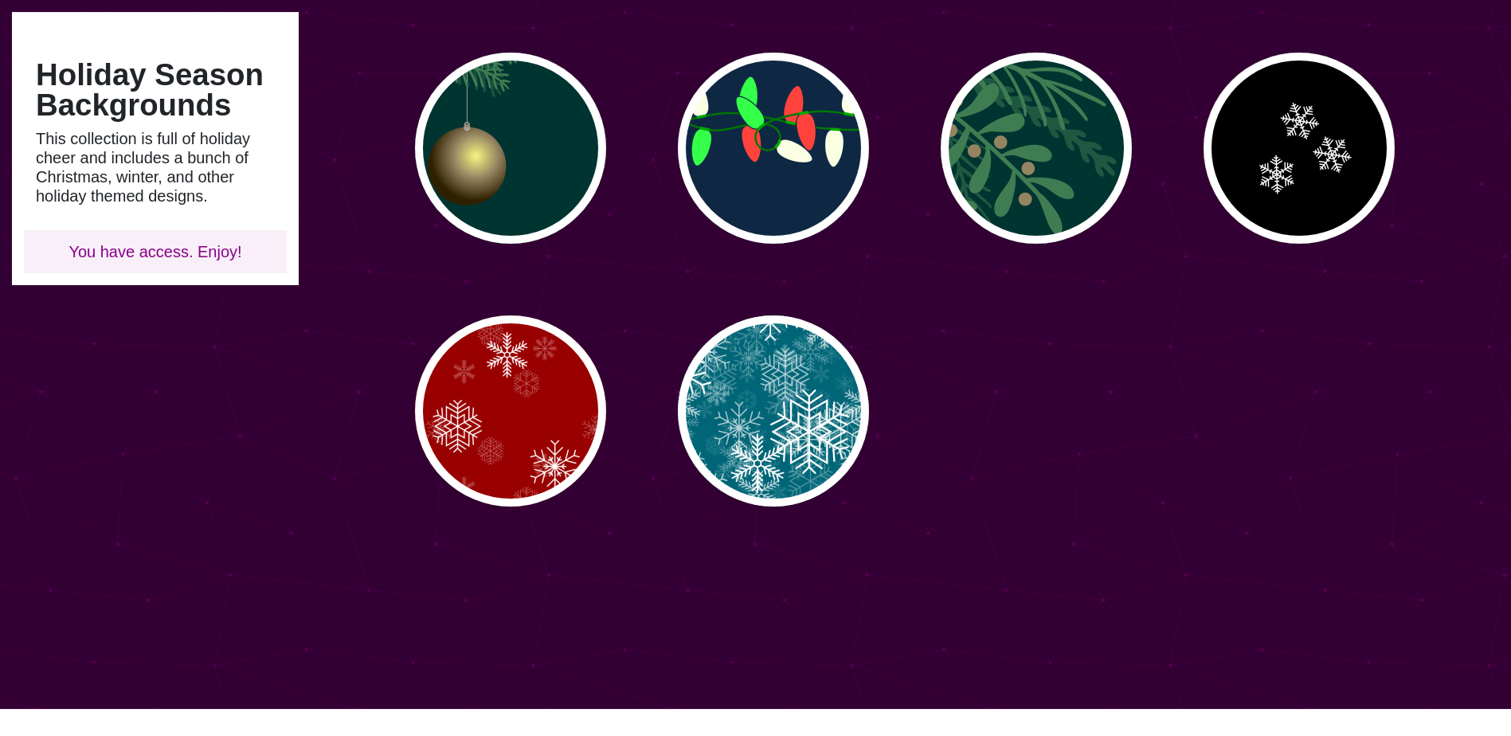
scroll to position [398, 0]
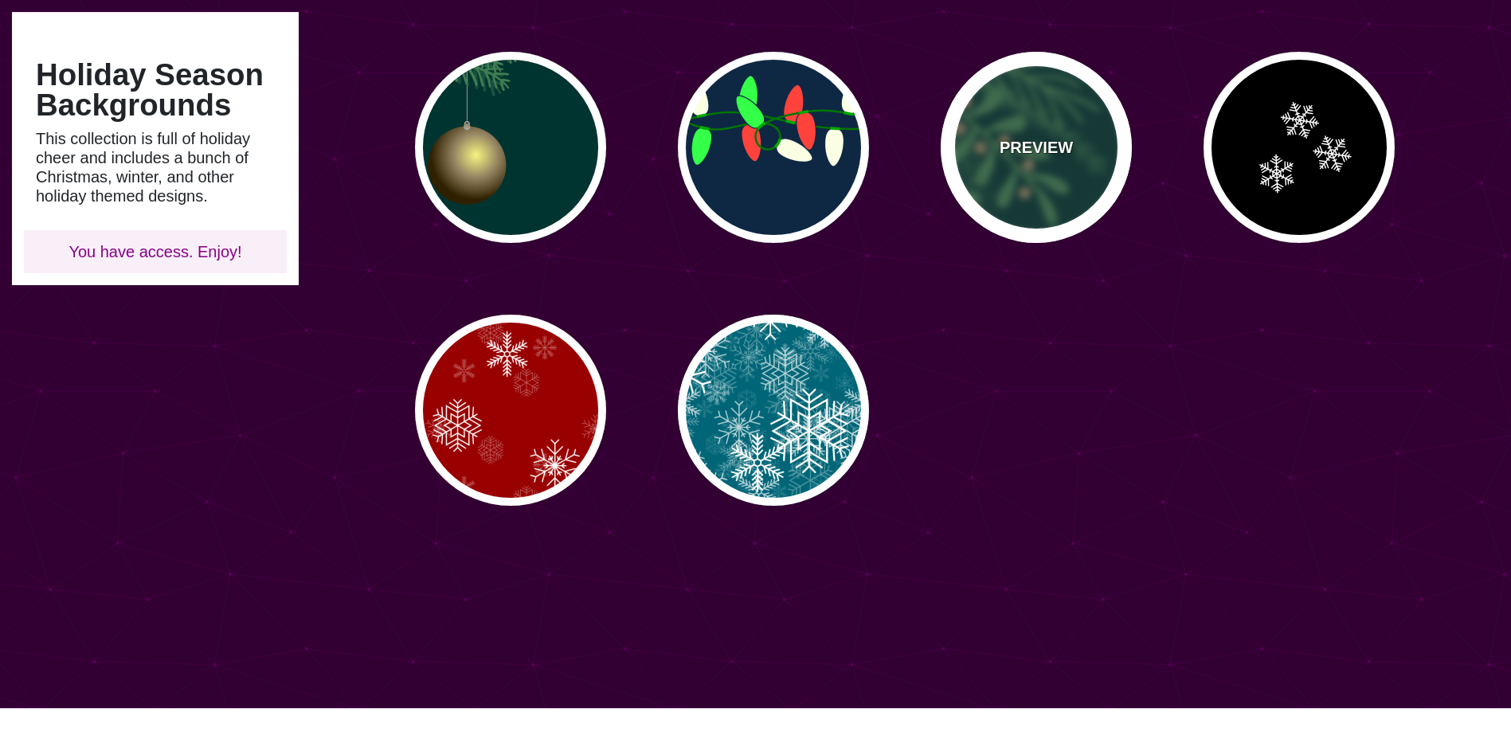
click at [1070, 131] on div "PREVIEW" at bounding box center [1036, 147] width 191 height 191
type input "#003431"
type input "#3E7C52"
type input "#958462"
type input "0"
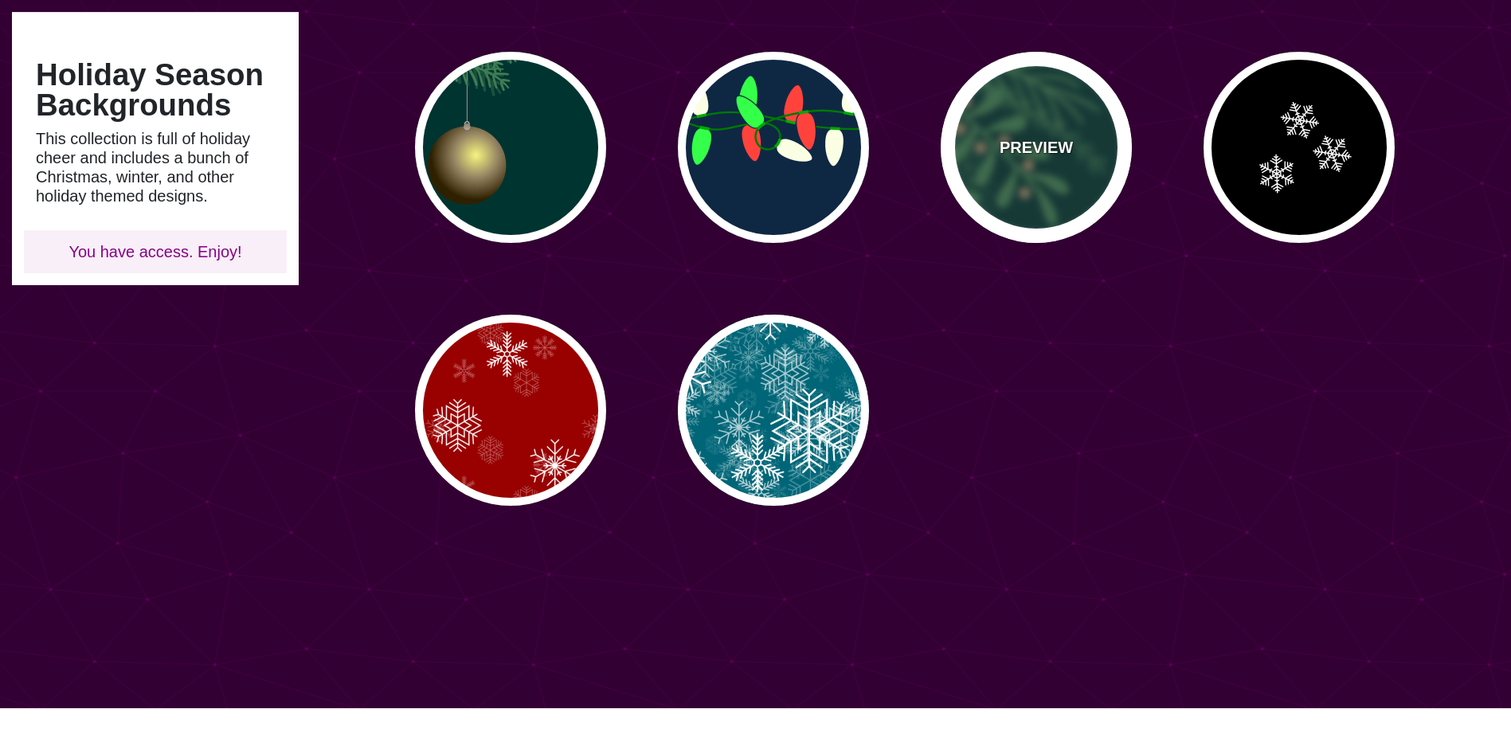
type input "0.5"
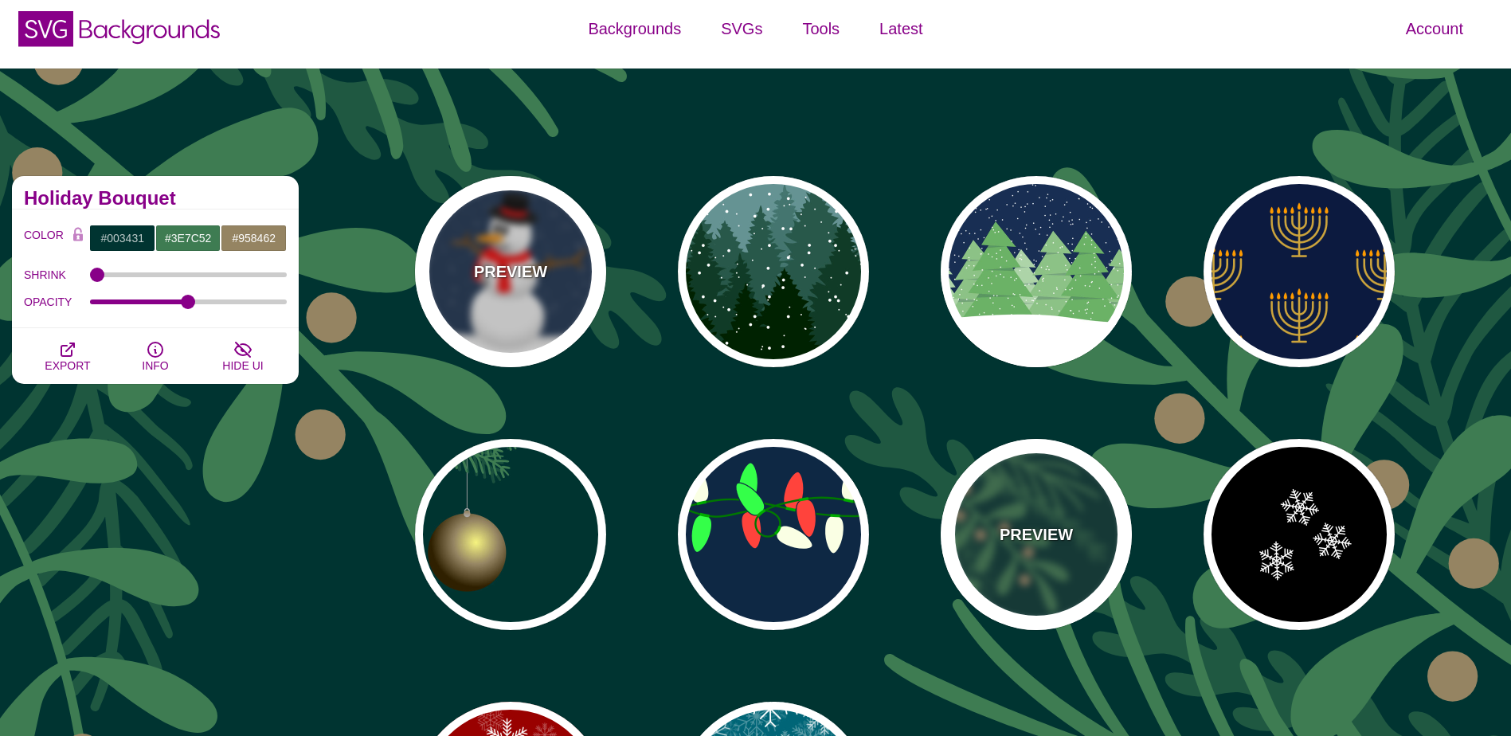
scroll to position [0, 0]
